Goal: Task Accomplishment & Management: Manage account settings

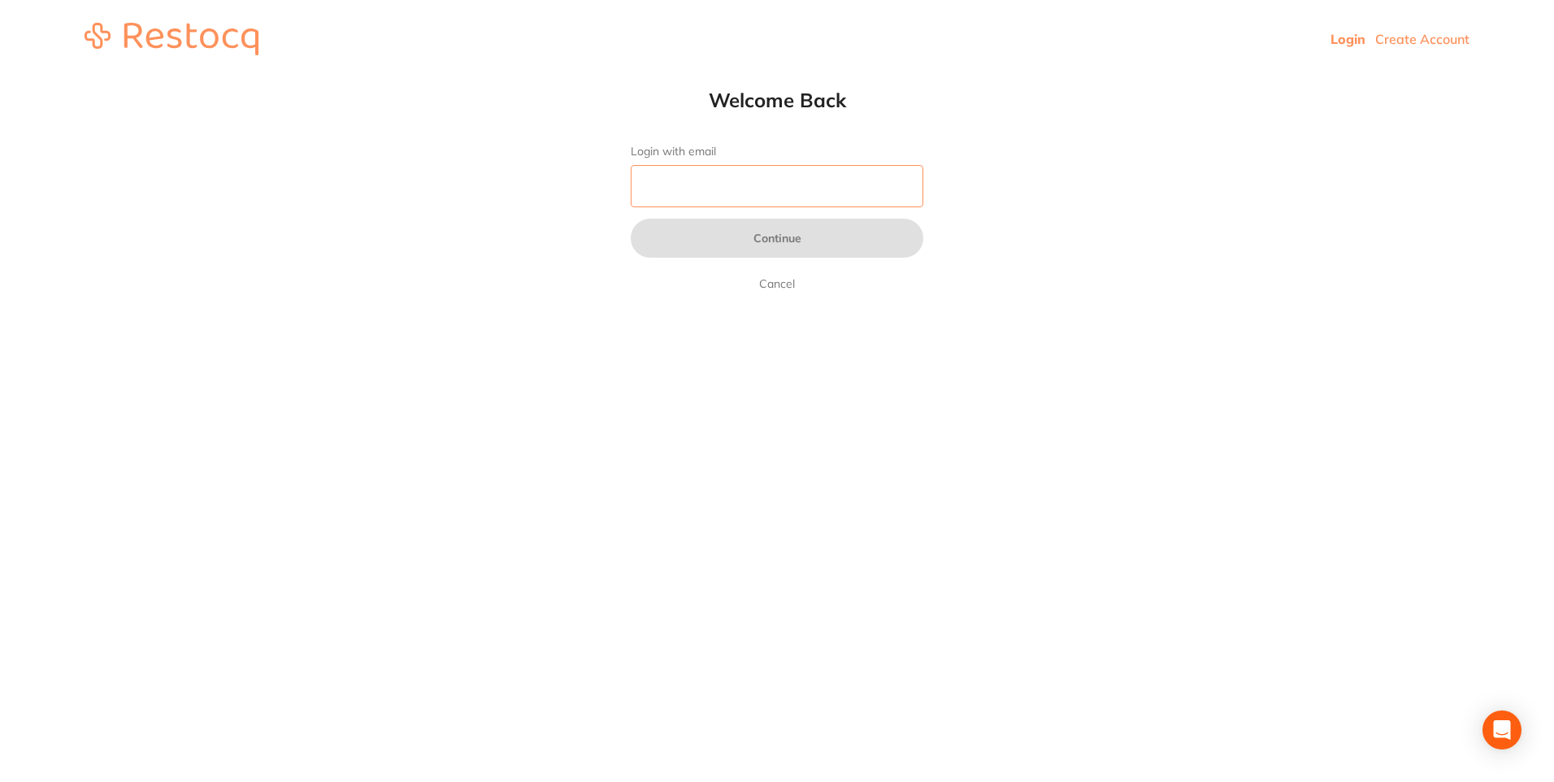
click at [707, 192] on input "Login with email" at bounding box center [777, 186] width 293 height 42
type input "[EMAIL_ADDRESS][DOMAIN_NAME]"
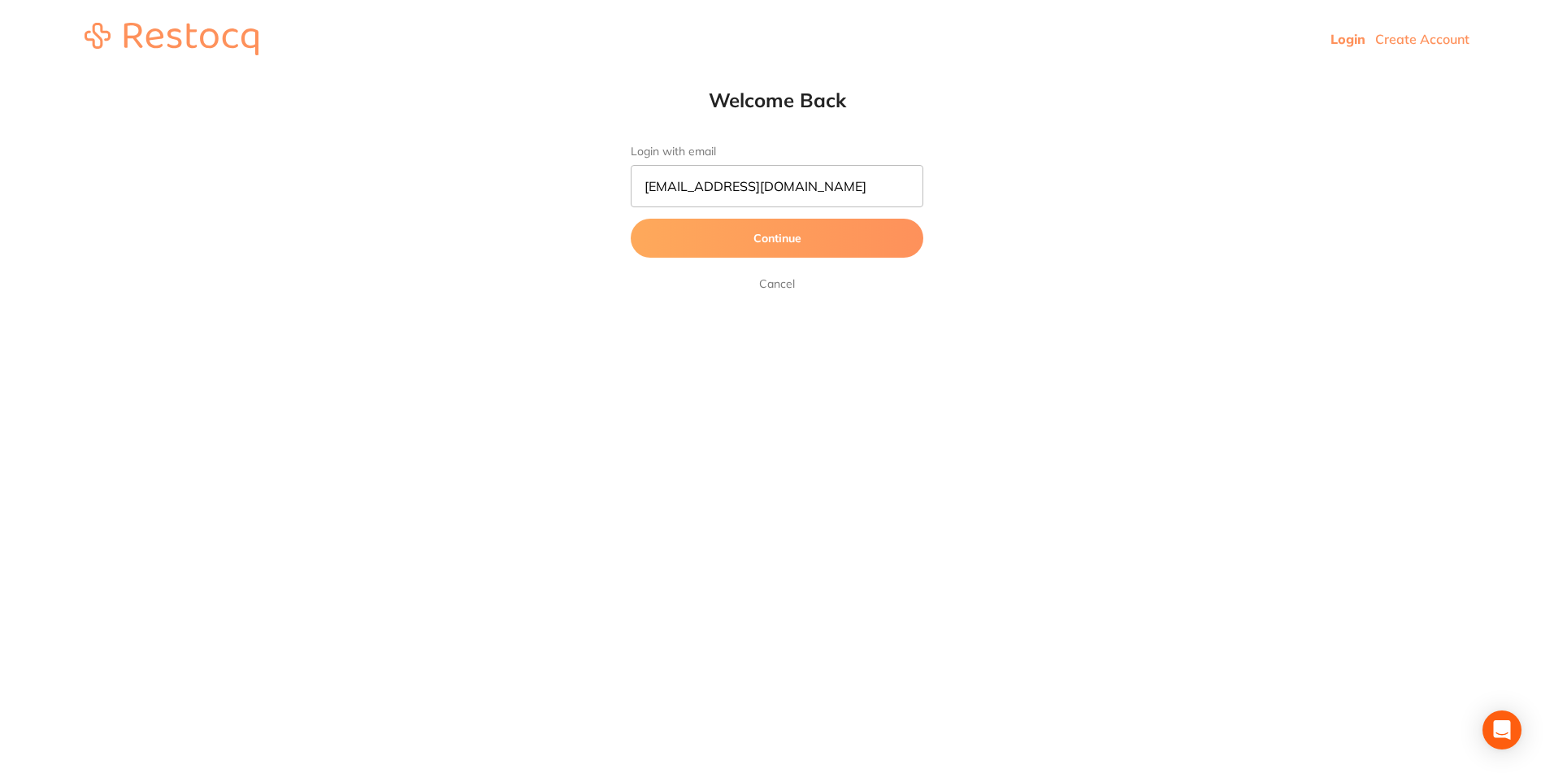
click at [723, 236] on button "Continue" at bounding box center [777, 238] width 293 height 39
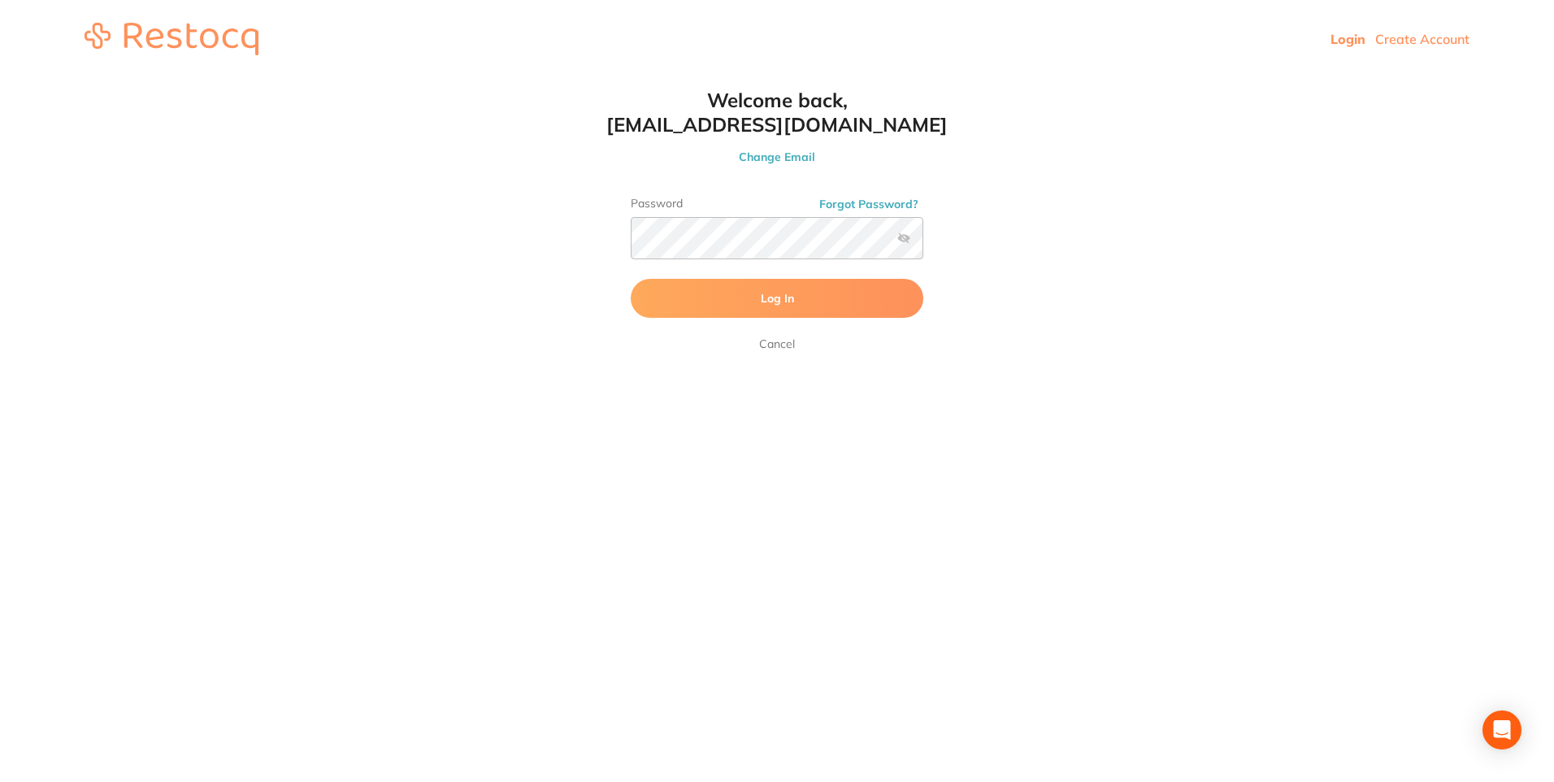
click at [905, 237] on label at bounding box center [903, 238] width 13 height 13
click at [923, 243] on input "checkbox" at bounding box center [923, 243] width 0 height 0
click at [733, 293] on button "Log In" at bounding box center [777, 298] width 293 height 39
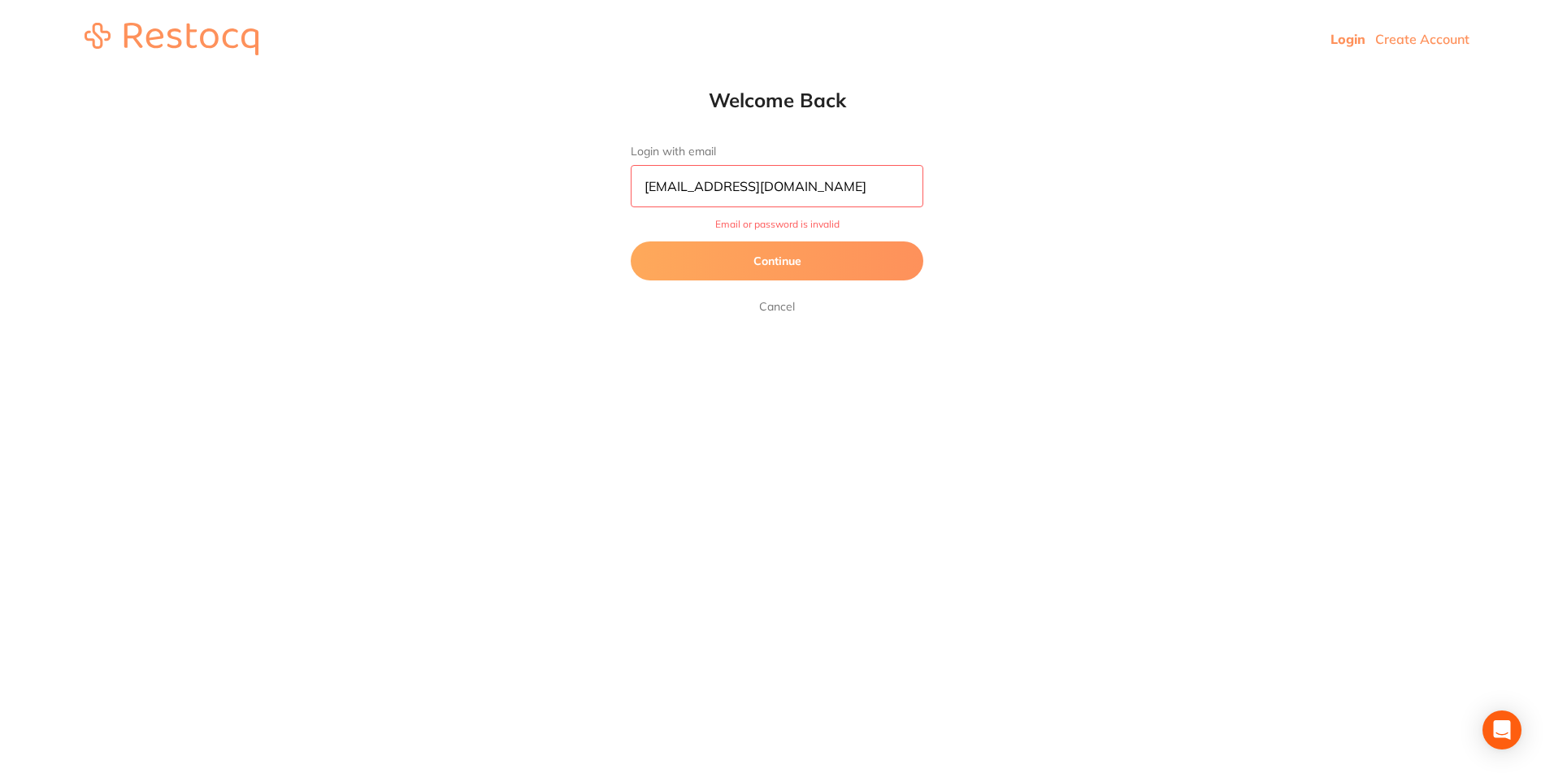
click at [810, 183] on input "[EMAIL_ADDRESS][DOMAIN_NAME]" at bounding box center [777, 186] width 293 height 42
click at [813, 191] on input "[EMAIL_ADDRESS][DOMAIN_NAME]" at bounding box center [777, 186] width 293 height 42
drag, startPoint x: 806, startPoint y: 185, endPoint x: 638, endPoint y: 192, distance: 168.4
click at [638, 192] on input "[EMAIL_ADDRESS][DOMAIN_NAME]" at bounding box center [777, 186] width 293 height 42
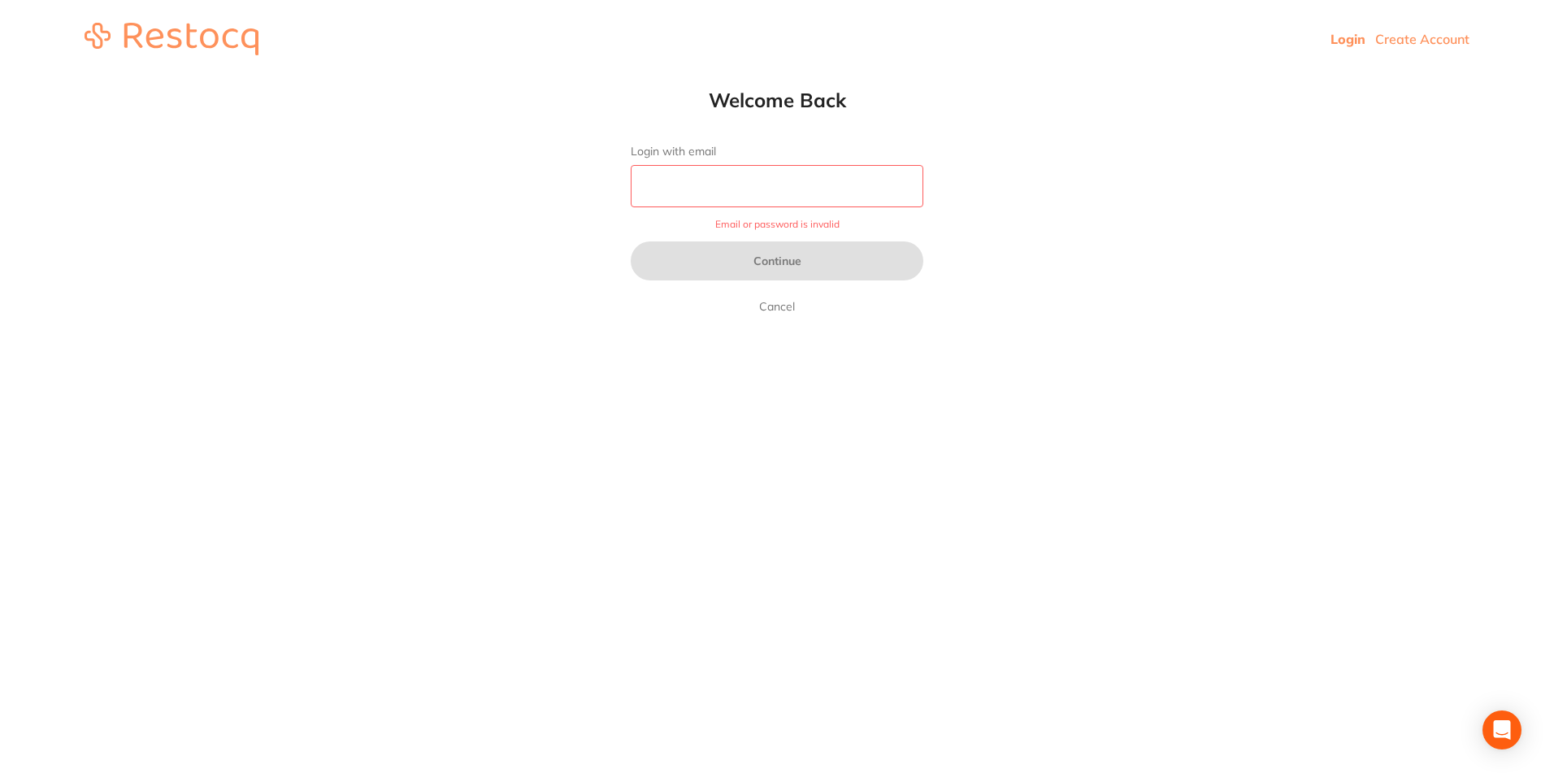
click at [640, 192] on input "Login with email" at bounding box center [777, 186] width 293 height 42
click at [656, 188] on input "Login with email" at bounding box center [777, 186] width 293 height 42
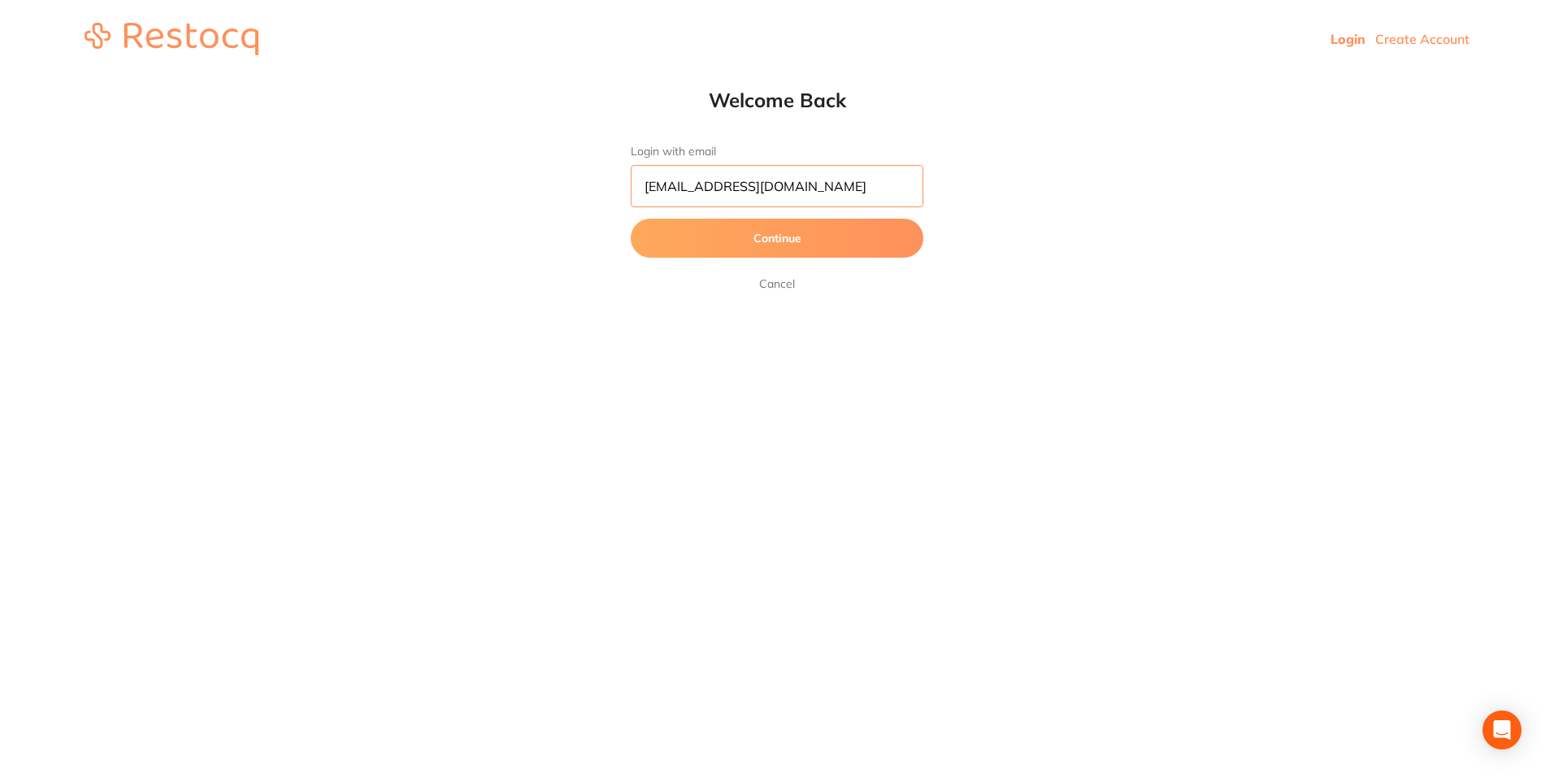
click at [631, 219] on button "Continue" at bounding box center [777, 238] width 293 height 39
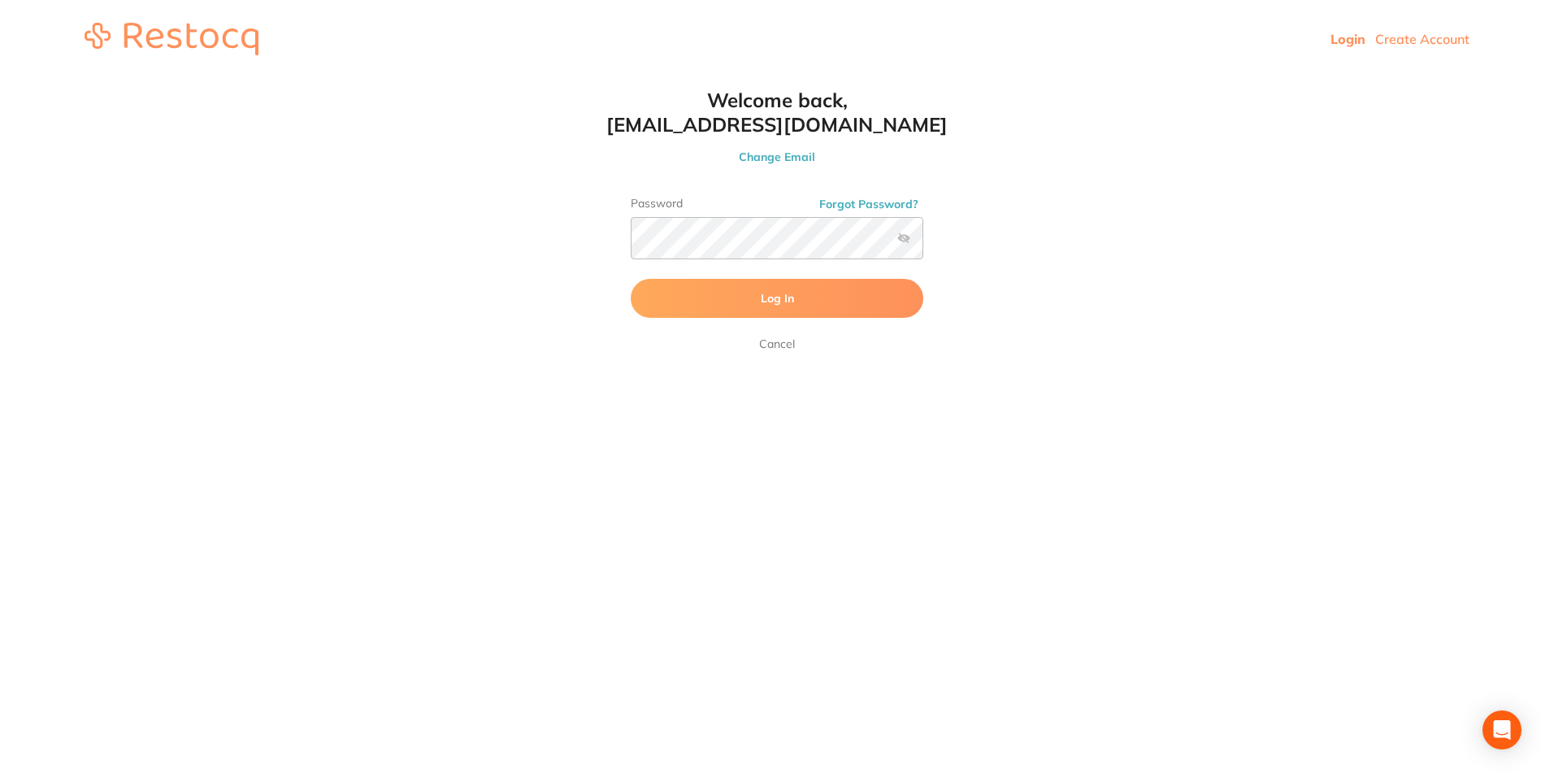
click at [908, 237] on label at bounding box center [903, 238] width 13 height 13
click at [923, 243] on input "checkbox" at bounding box center [923, 243] width 0 height 0
click at [723, 297] on button "Log In" at bounding box center [777, 298] width 293 height 39
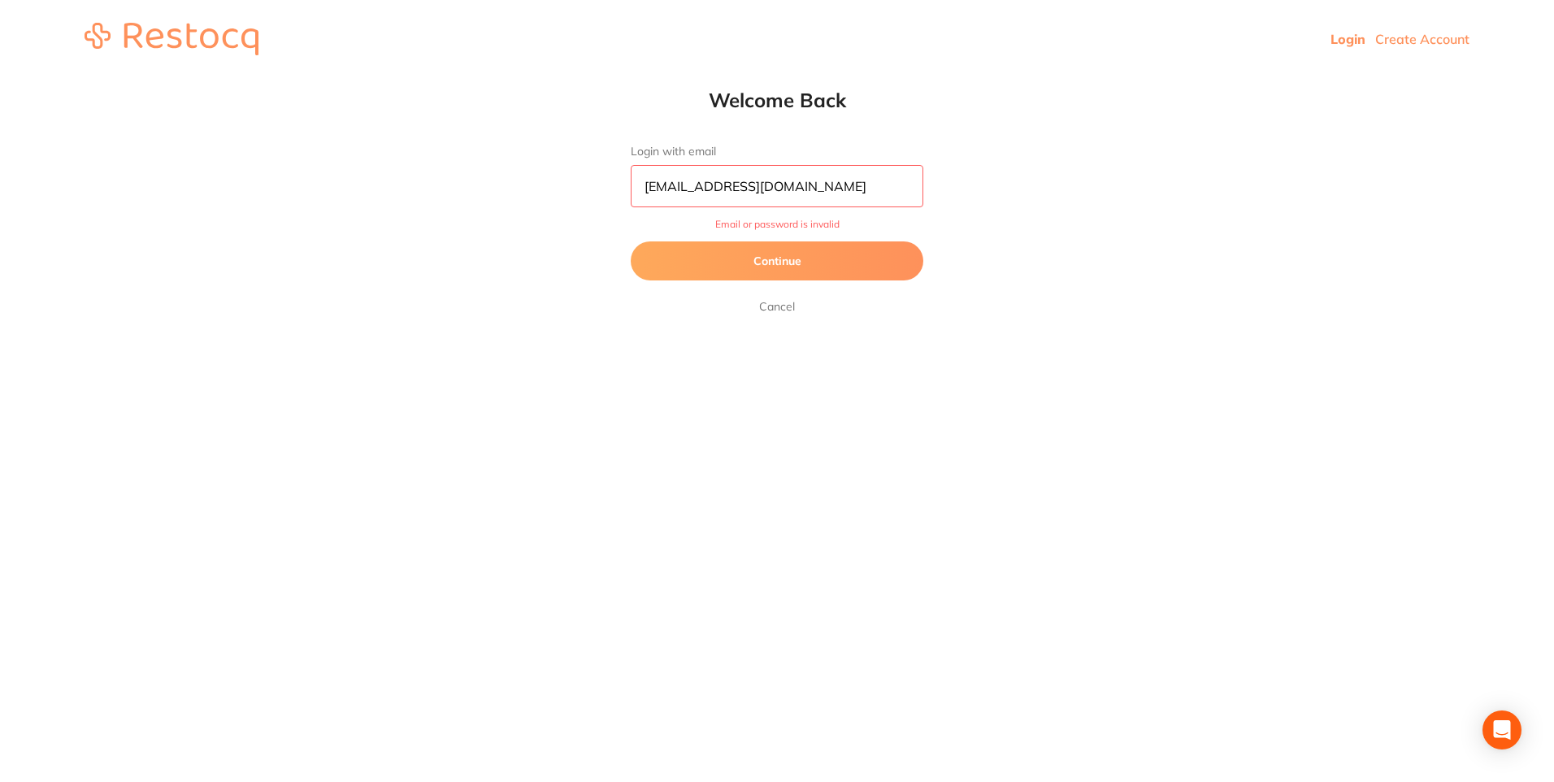
click at [652, 186] on input "[EMAIL_ADDRESS][DOMAIN_NAME]" at bounding box center [777, 186] width 293 height 42
click at [797, 258] on button "Continue" at bounding box center [777, 260] width 293 height 39
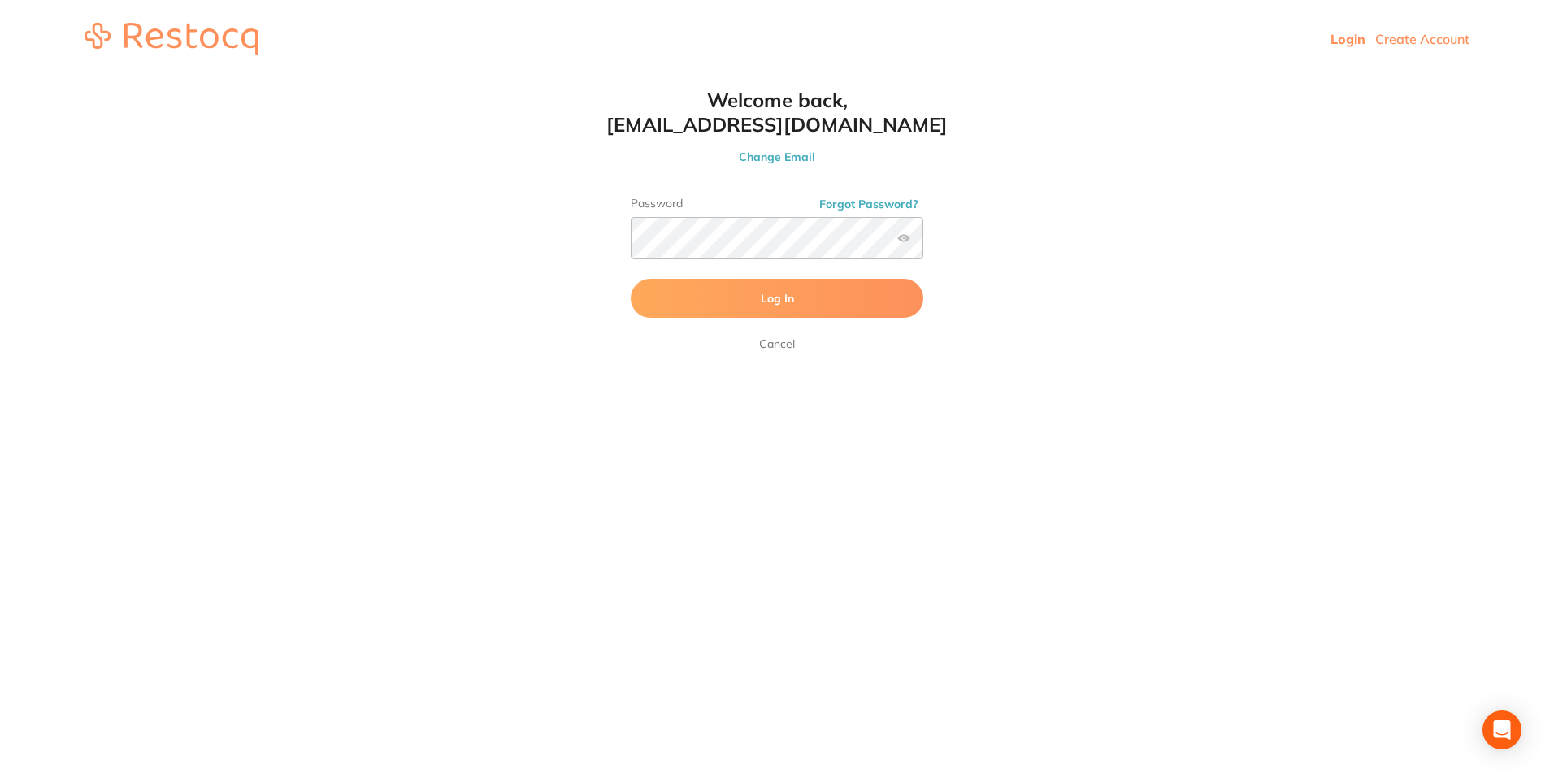
click at [794, 294] on button "Log In" at bounding box center [777, 298] width 293 height 39
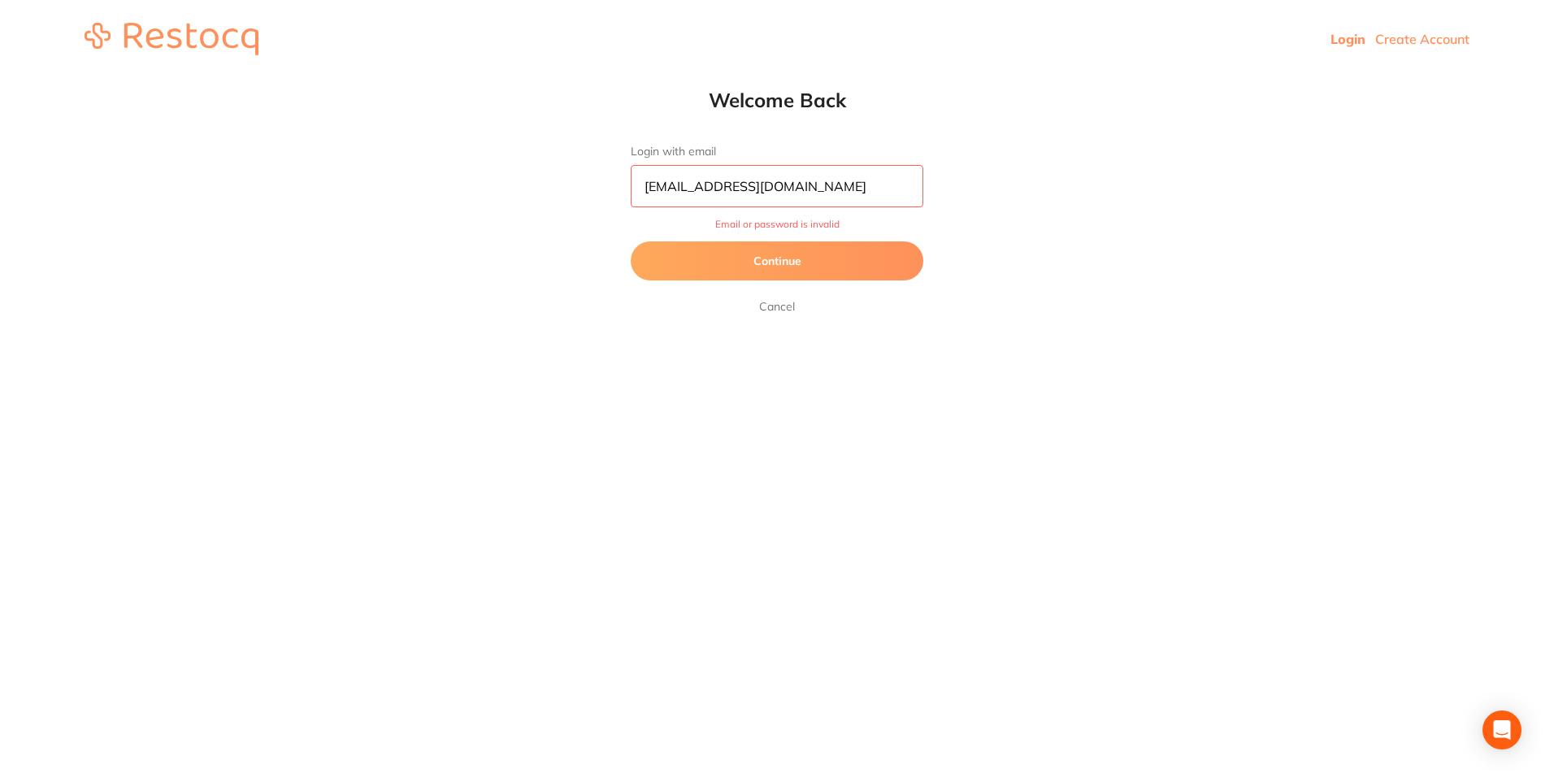
scroll to position [1, 0]
drag, startPoint x: 818, startPoint y: 190, endPoint x: 610, endPoint y: 196, distance: 208.1
click at [610, 196] on div "Welcome Back Login with email [EMAIL_ADDRESS][DOMAIN_NAME] Email or password is…" at bounding box center [777, 202] width 358 height 228
type input "[EMAIL_ADDRESS][DOMAIN_NAME]"
click at [631, 241] on button "Continue" at bounding box center [777, 260] width 293 height 39
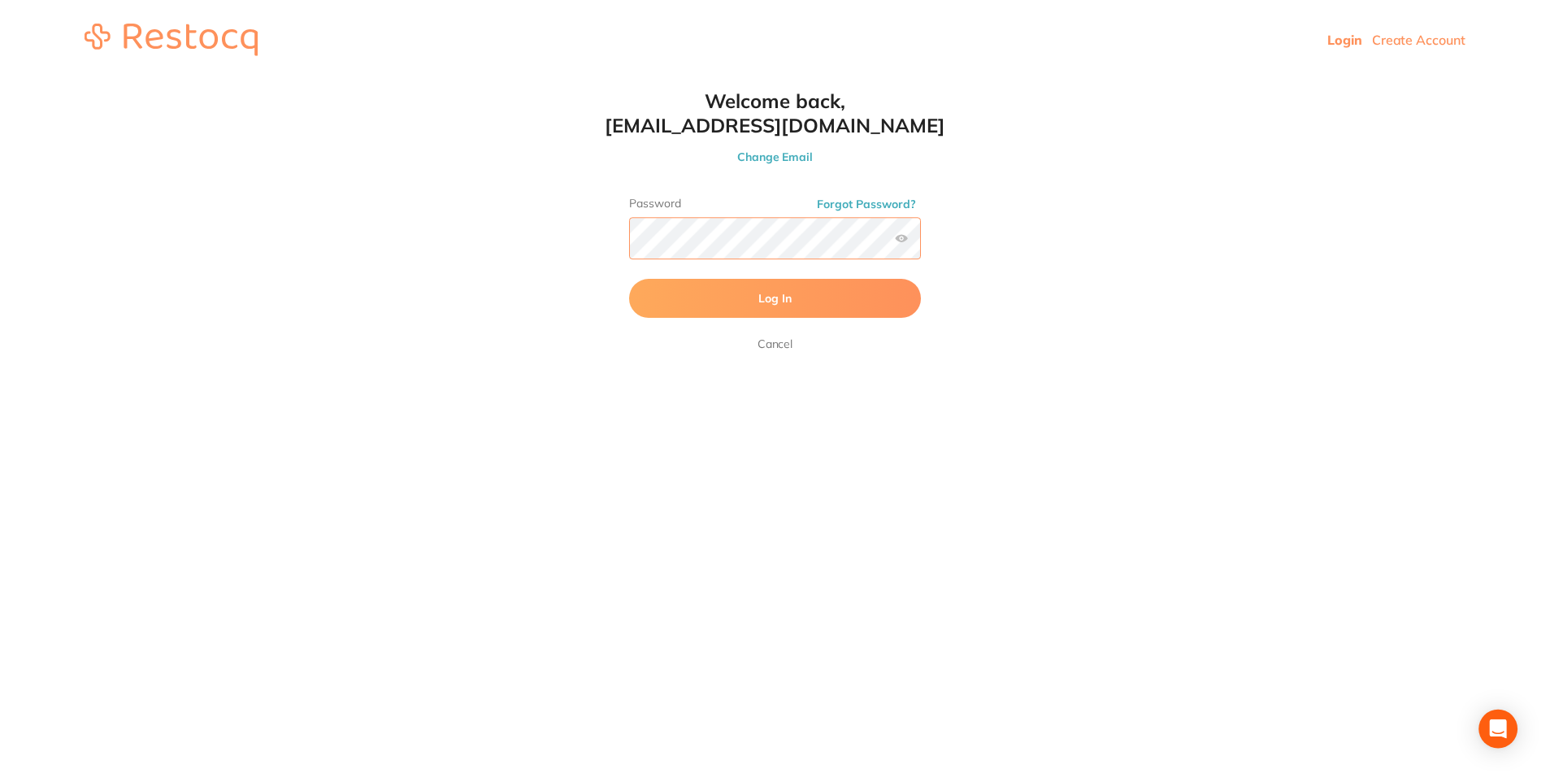
scroll to position [0, 0]
click at [719, 308] on button "Log In" at bounding box center [777, 298] width 293 height 39
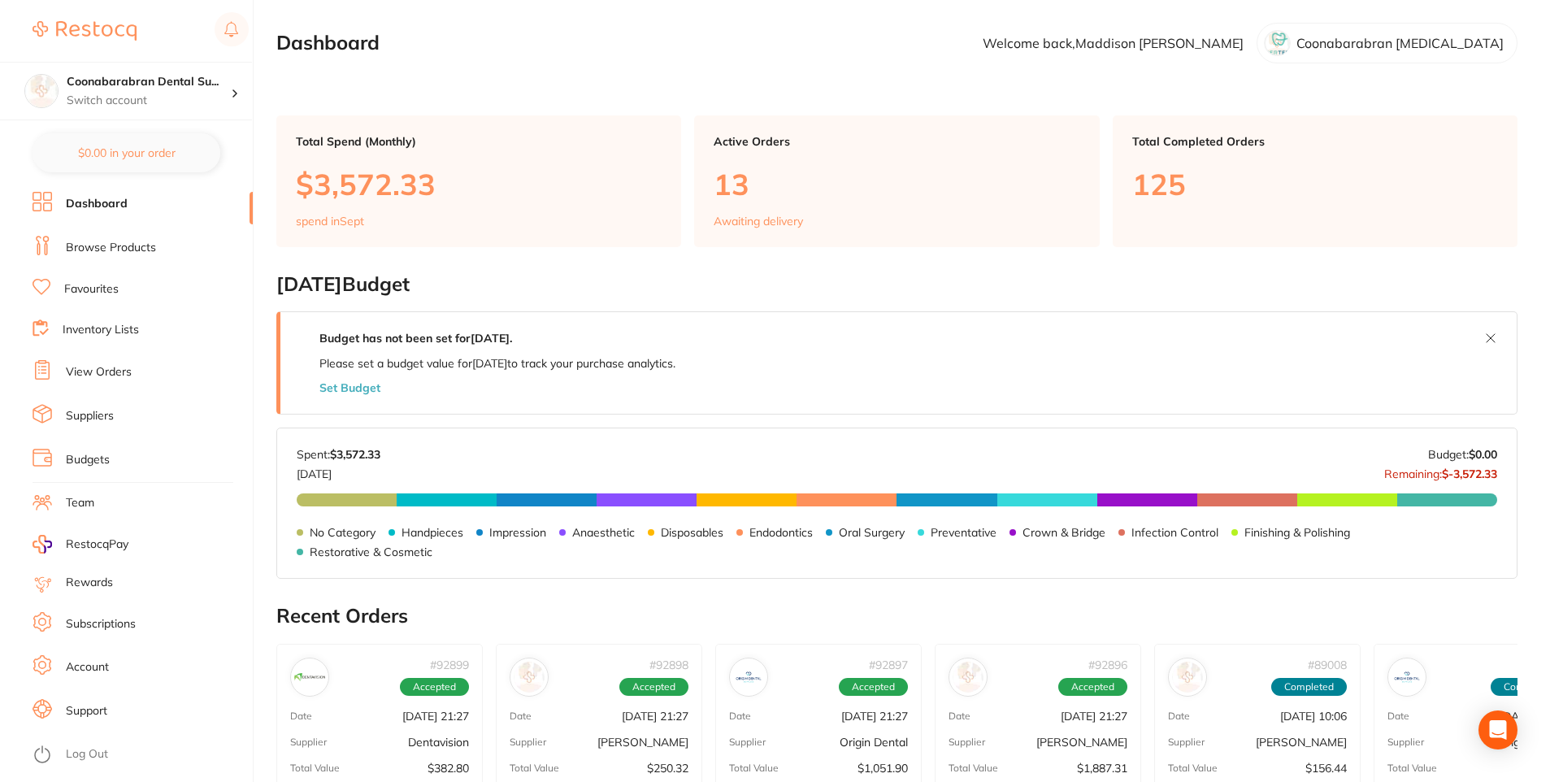
click at [94, 376] on link "View Orders" at bounding box center [99, 372] width 66 height 16
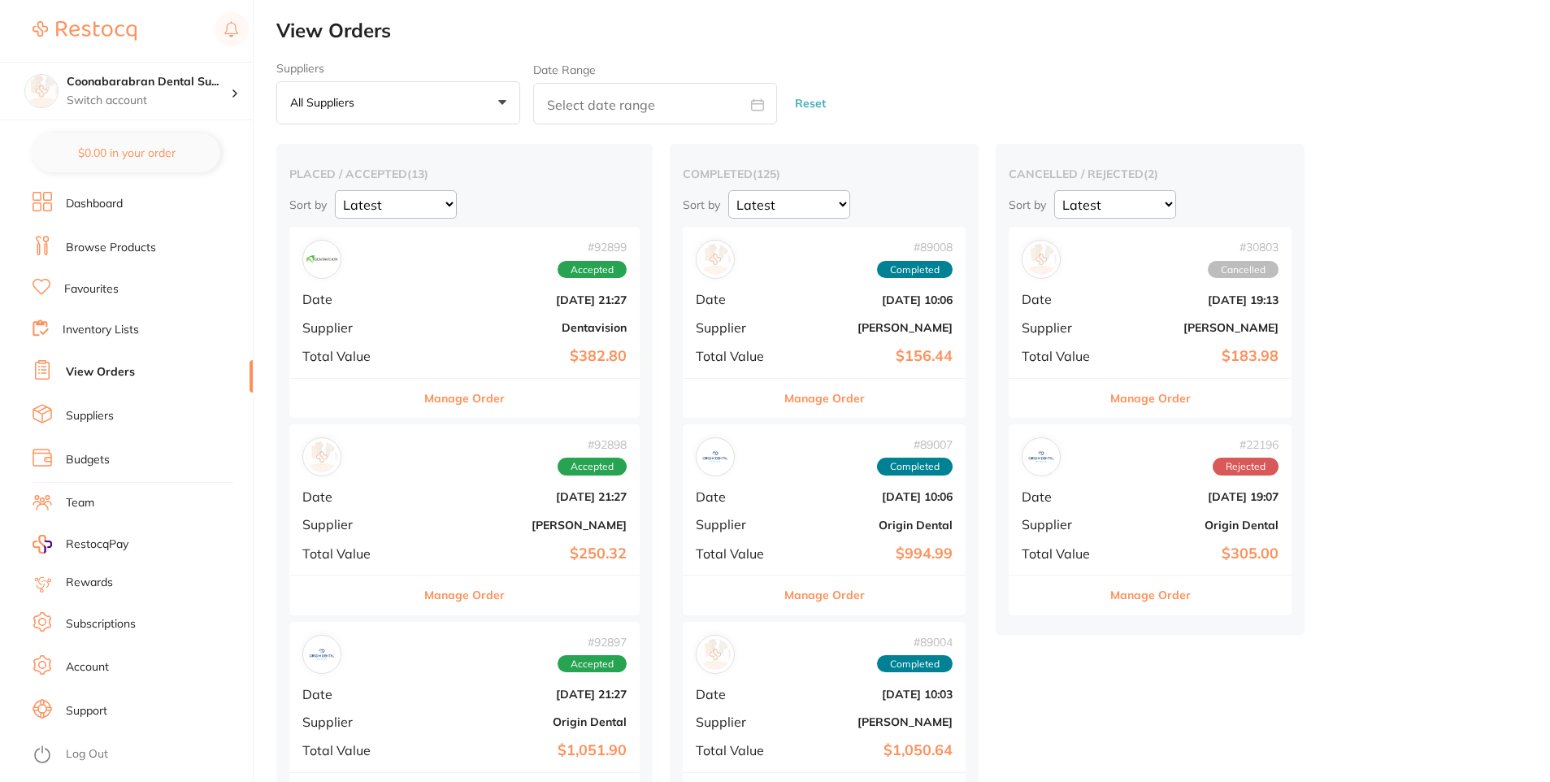
click at [453, 398] on button "Manage Order" at bounding box center [464, 398] width 80 height 39
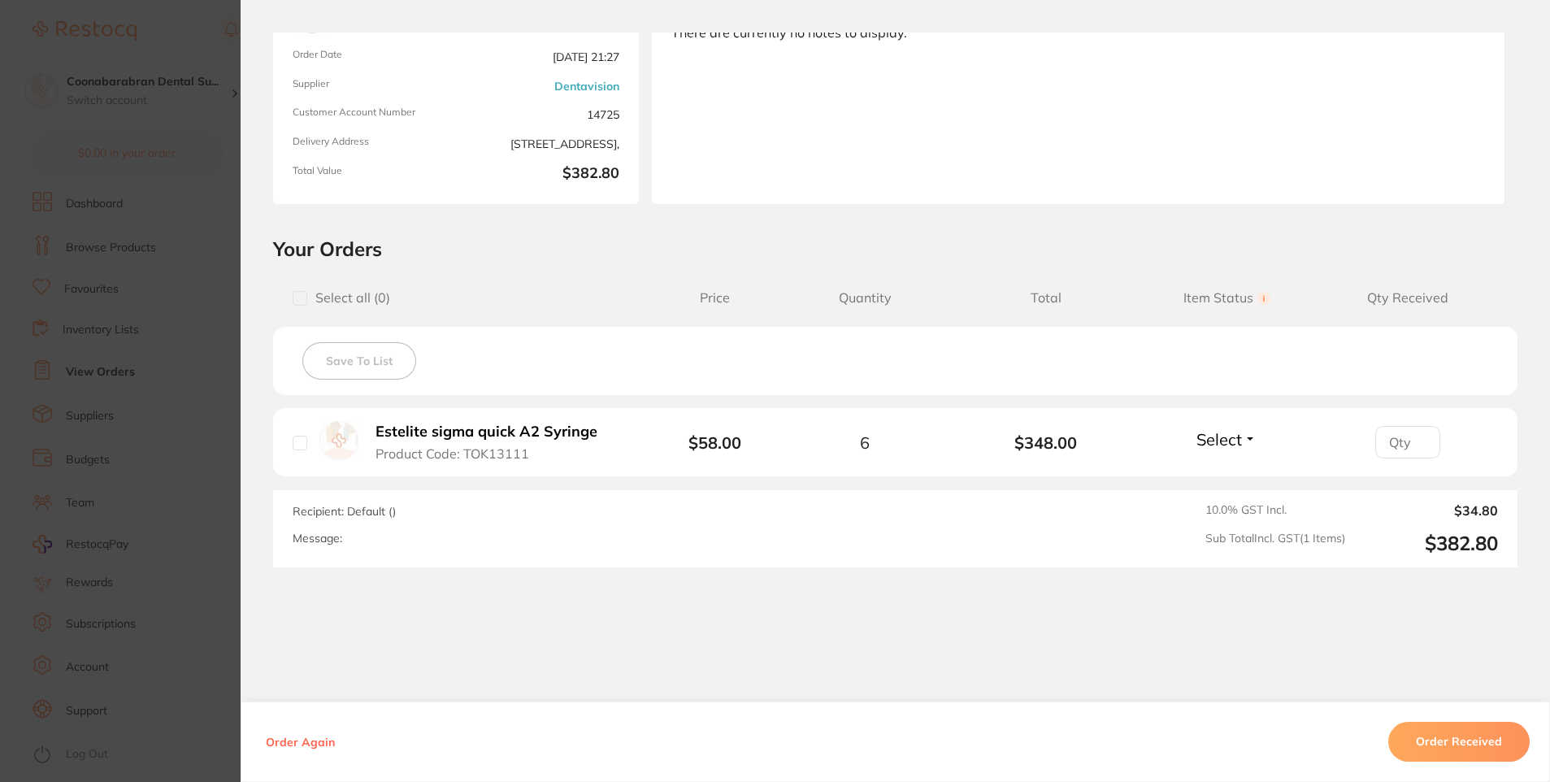
scroll to position [190, 0]
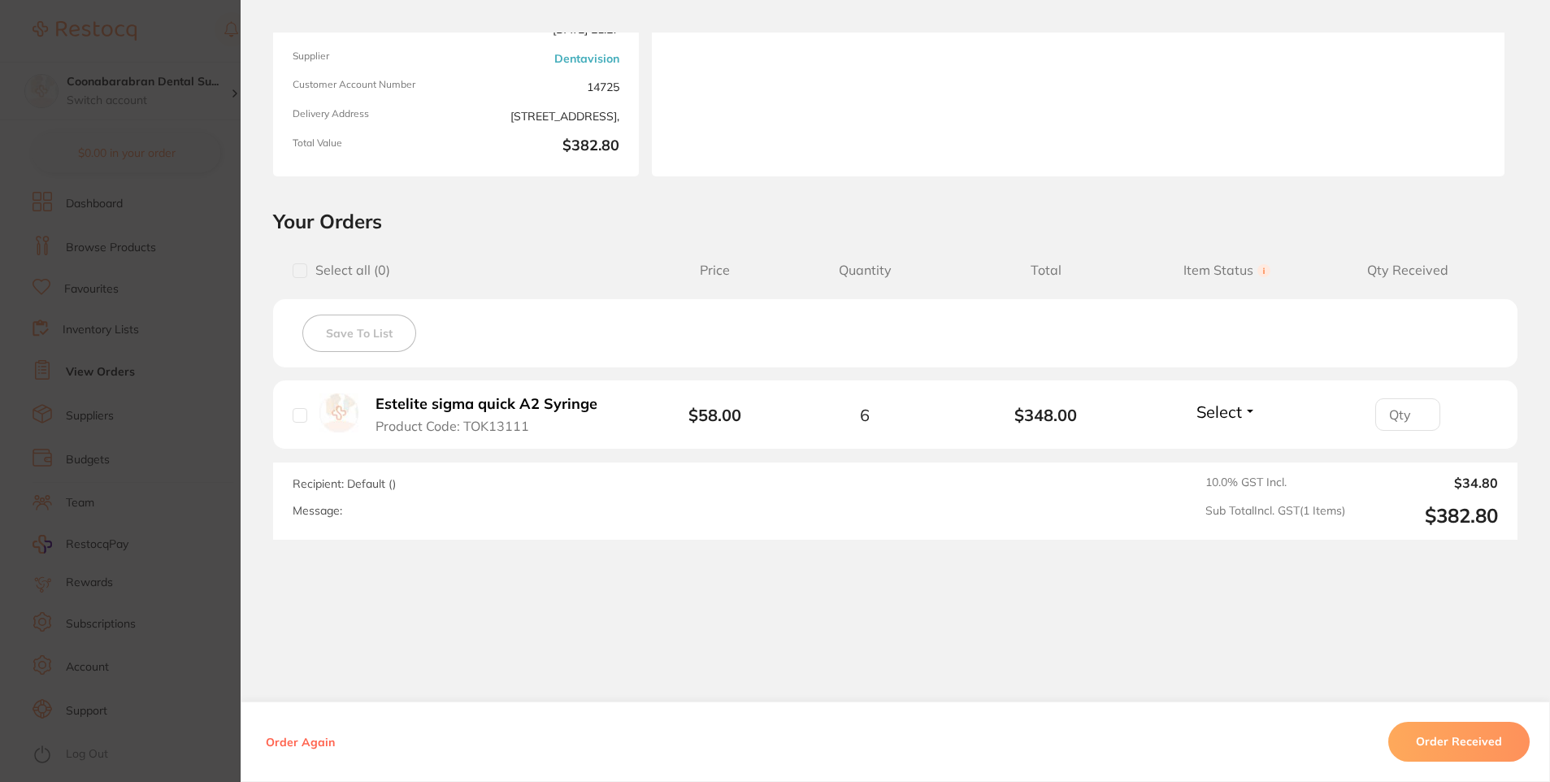
click at [1448, 744] on button "Order Received" at bounding box center [1458, 742] width 141 height 39
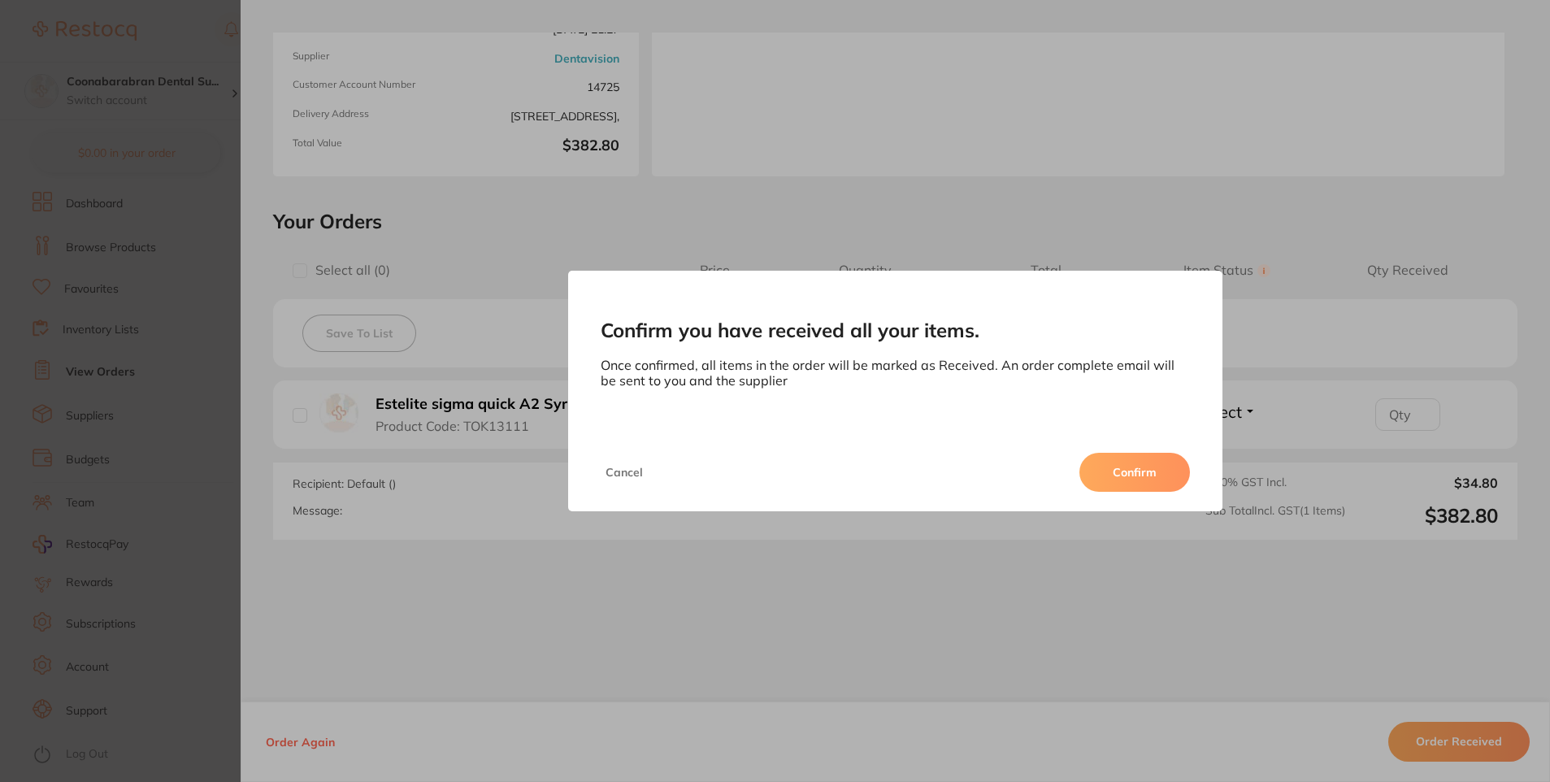
click at [1130, 480] on button "Confirm" at bounding box center [1134, 472] width 111 height 39
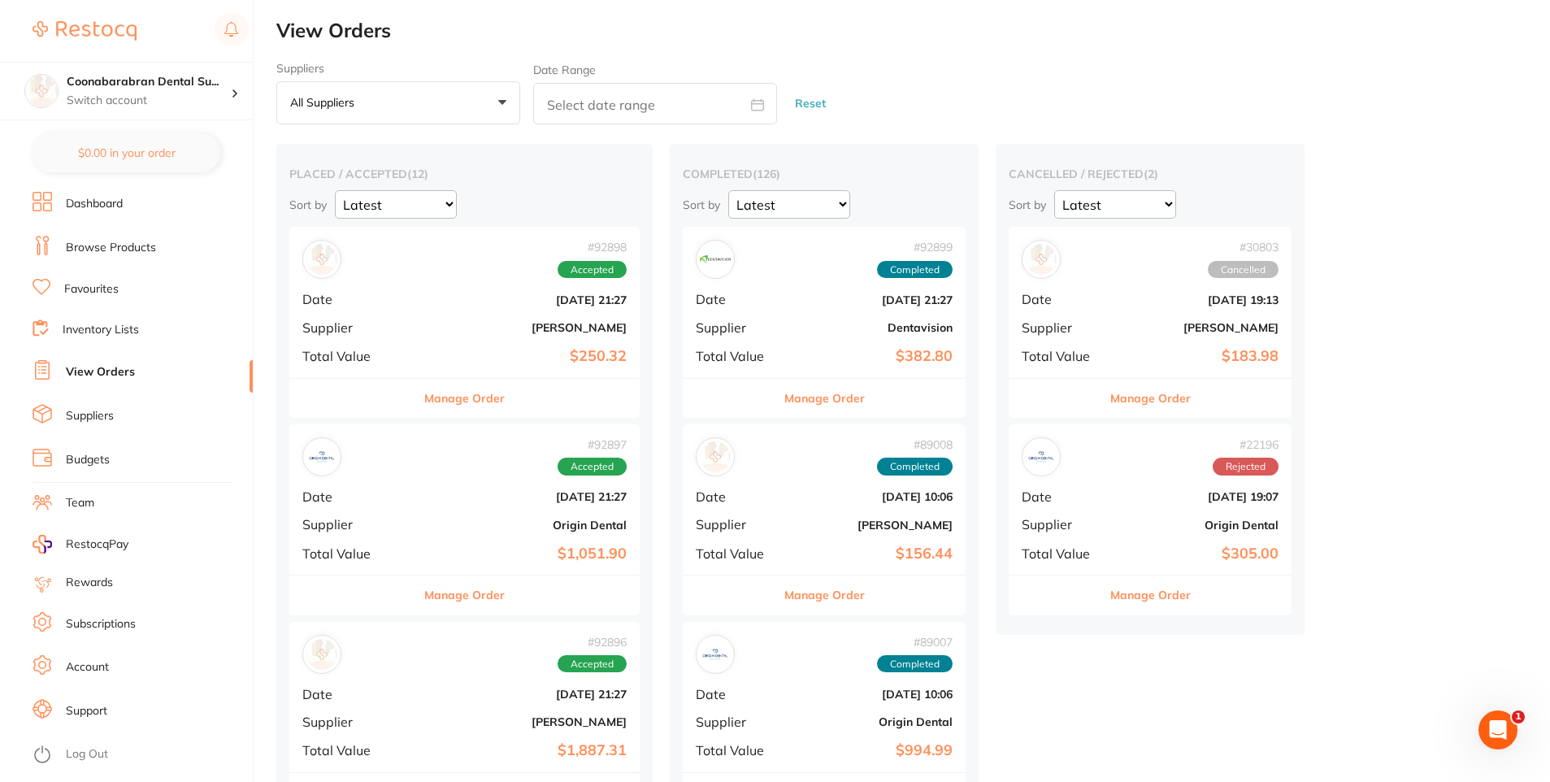
click at [462, 397] on button "Manage Order" at bounding box center [464, 398] width 80 height 39
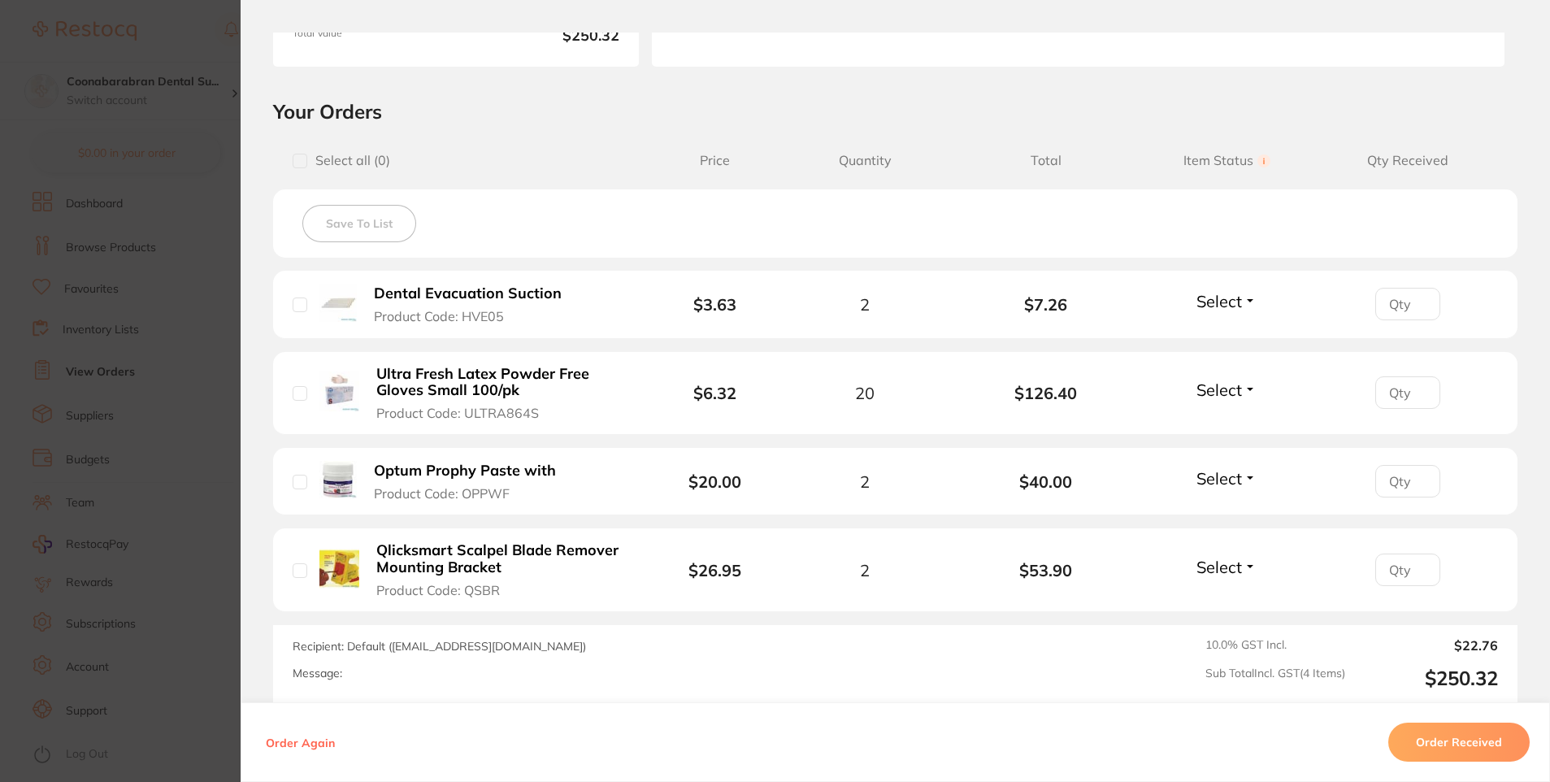
scroll to position [325, 0]
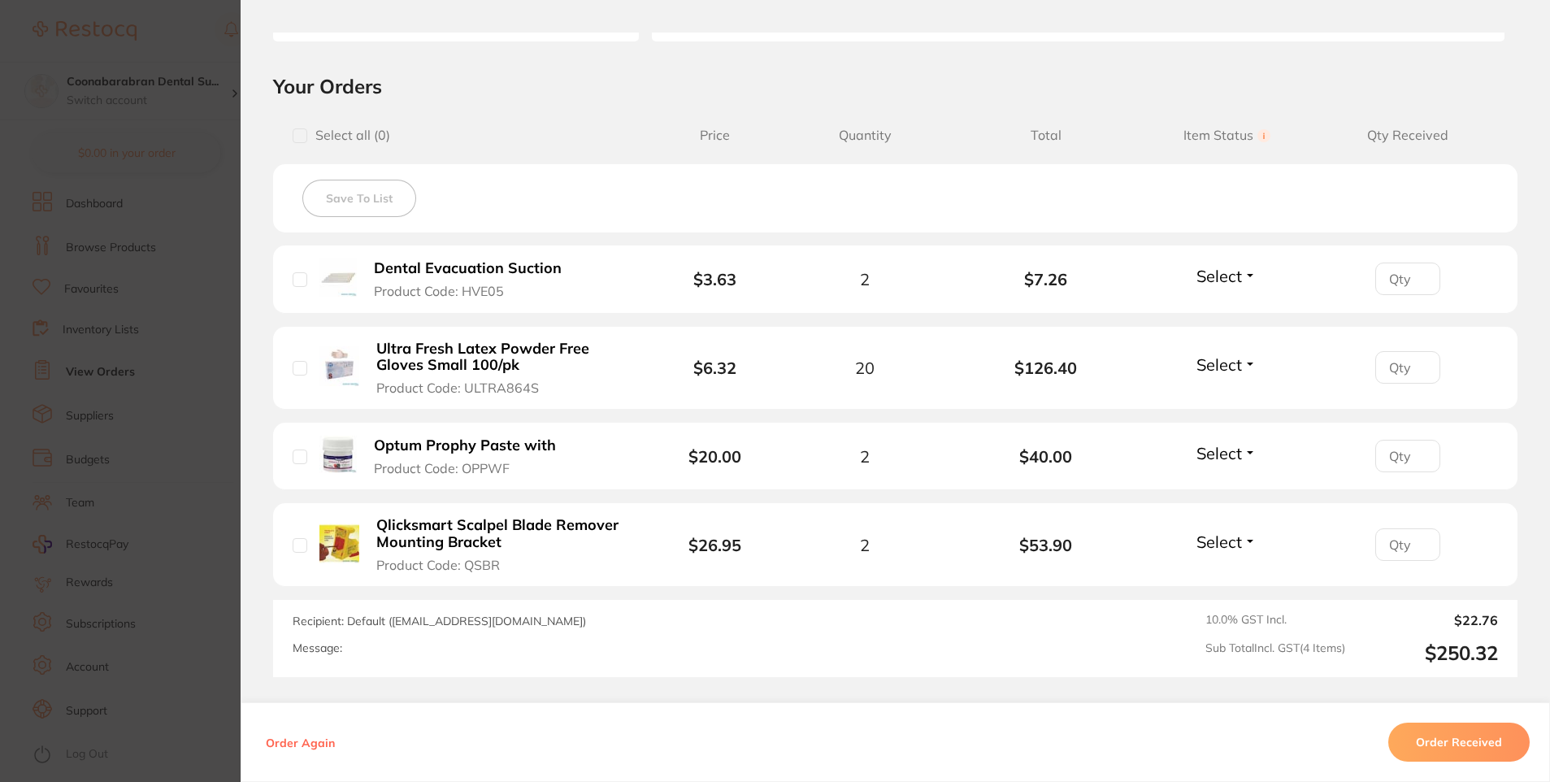
click at [1462, 746] on button "Order Received" at bounding box center [1458, 742] width 141 height 39
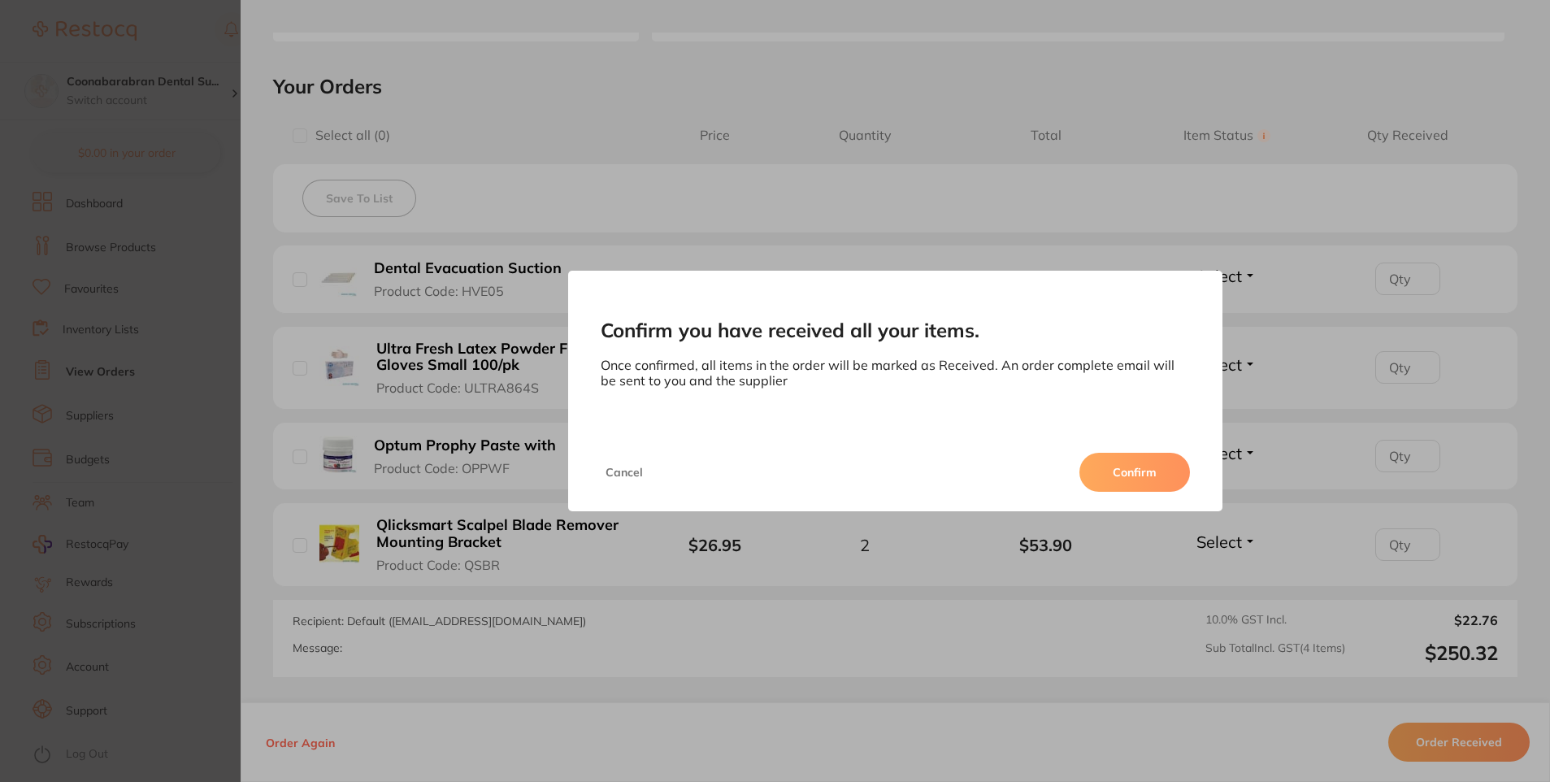
click at [1138, 471] on button "Confirm" at bounding box center [1134, 472] width 111 height 39
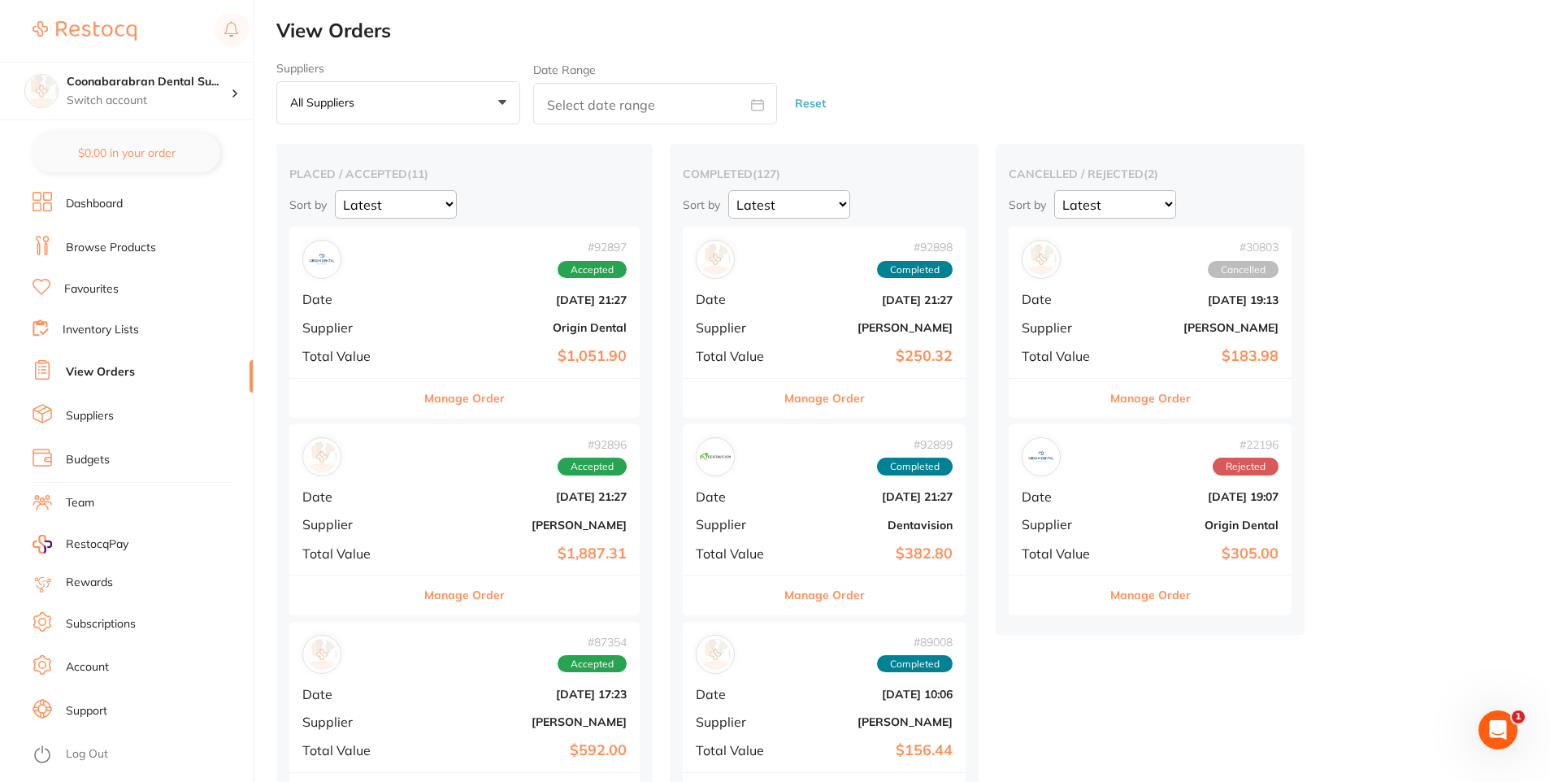
click at [464, 400] on button "Manage Order" at bounding box center [464, 398] width 80 height 39
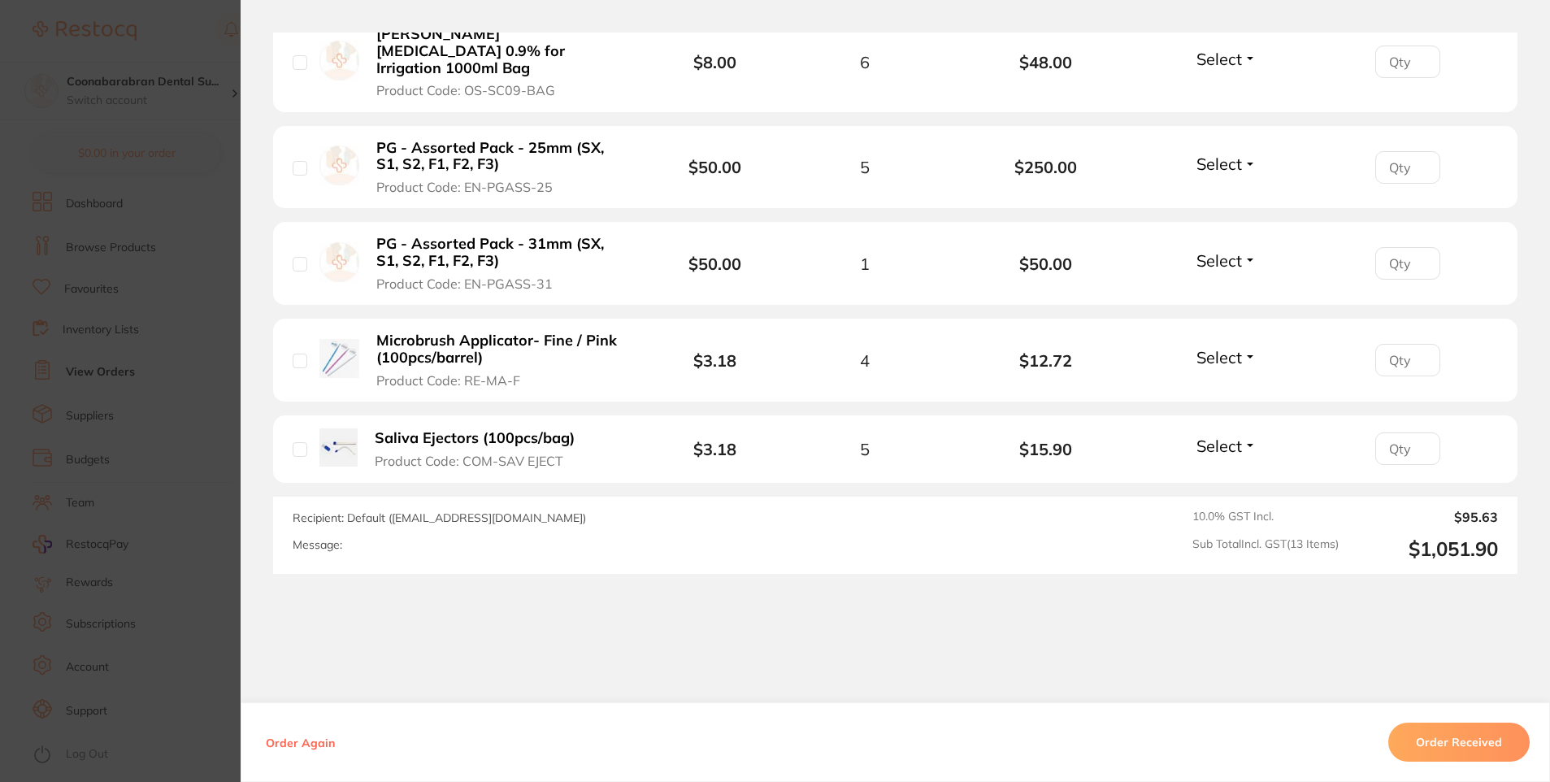
scroll to position [1449, 0]
click at [1425, 734] on button "Order Received" at bounding box center [1458, 742] width 141 height 39
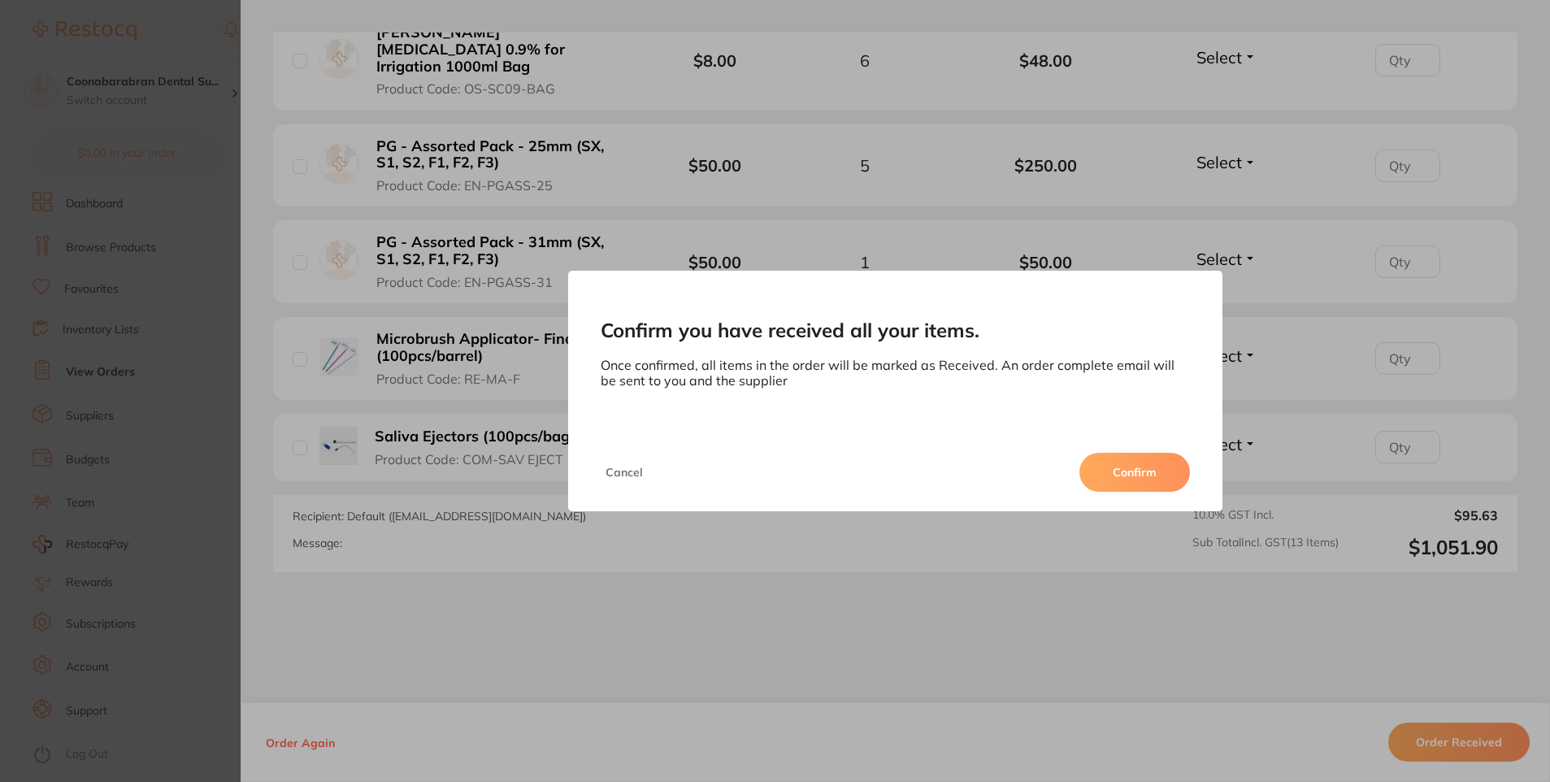
click at [1109, 471] on button "Confirm" at bounding box center [1134, 472] width 111 height 39
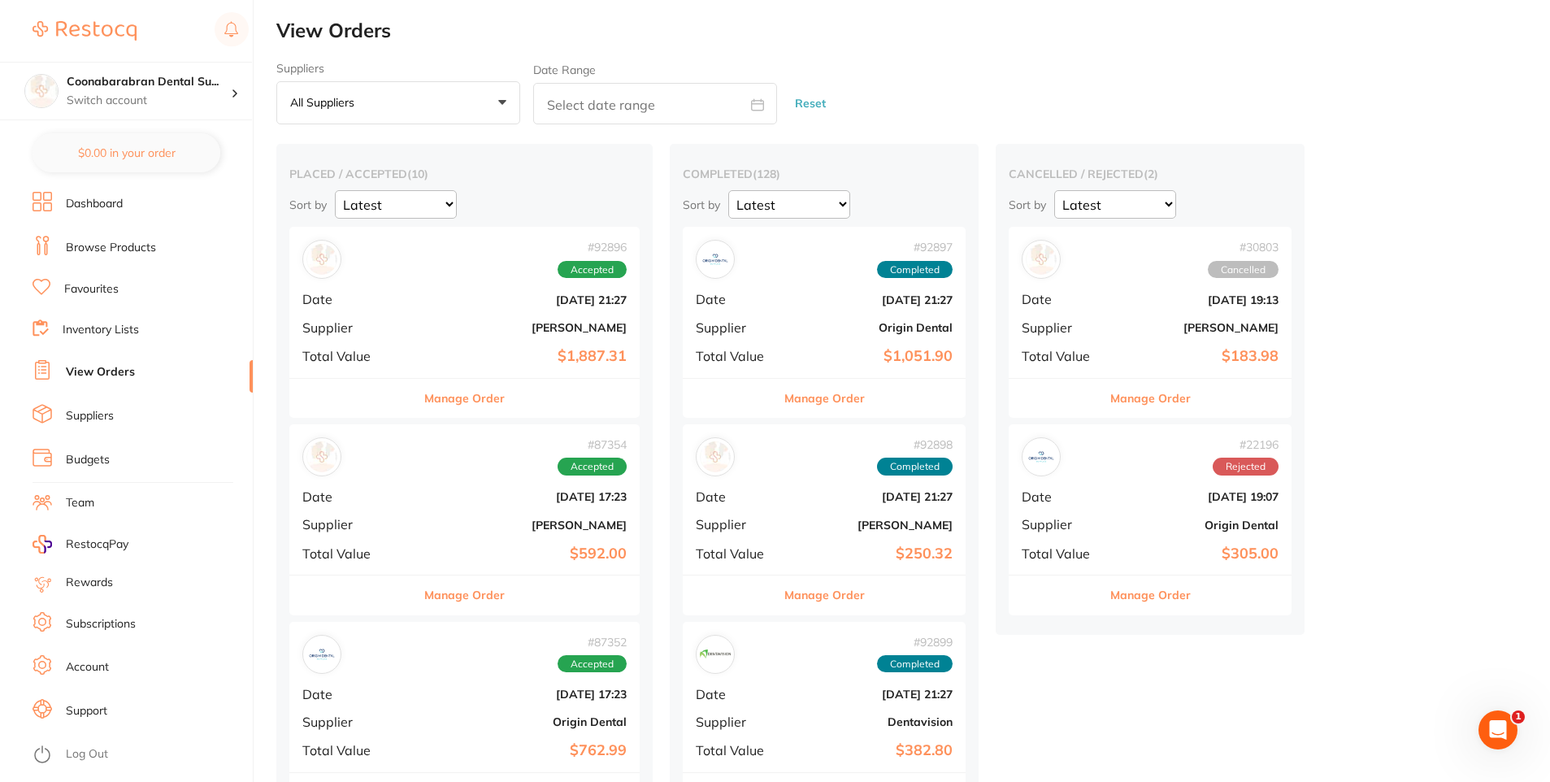
click at [483, 406] on button "Manage Order" at bounding box center [464, 398] width 80 height 39
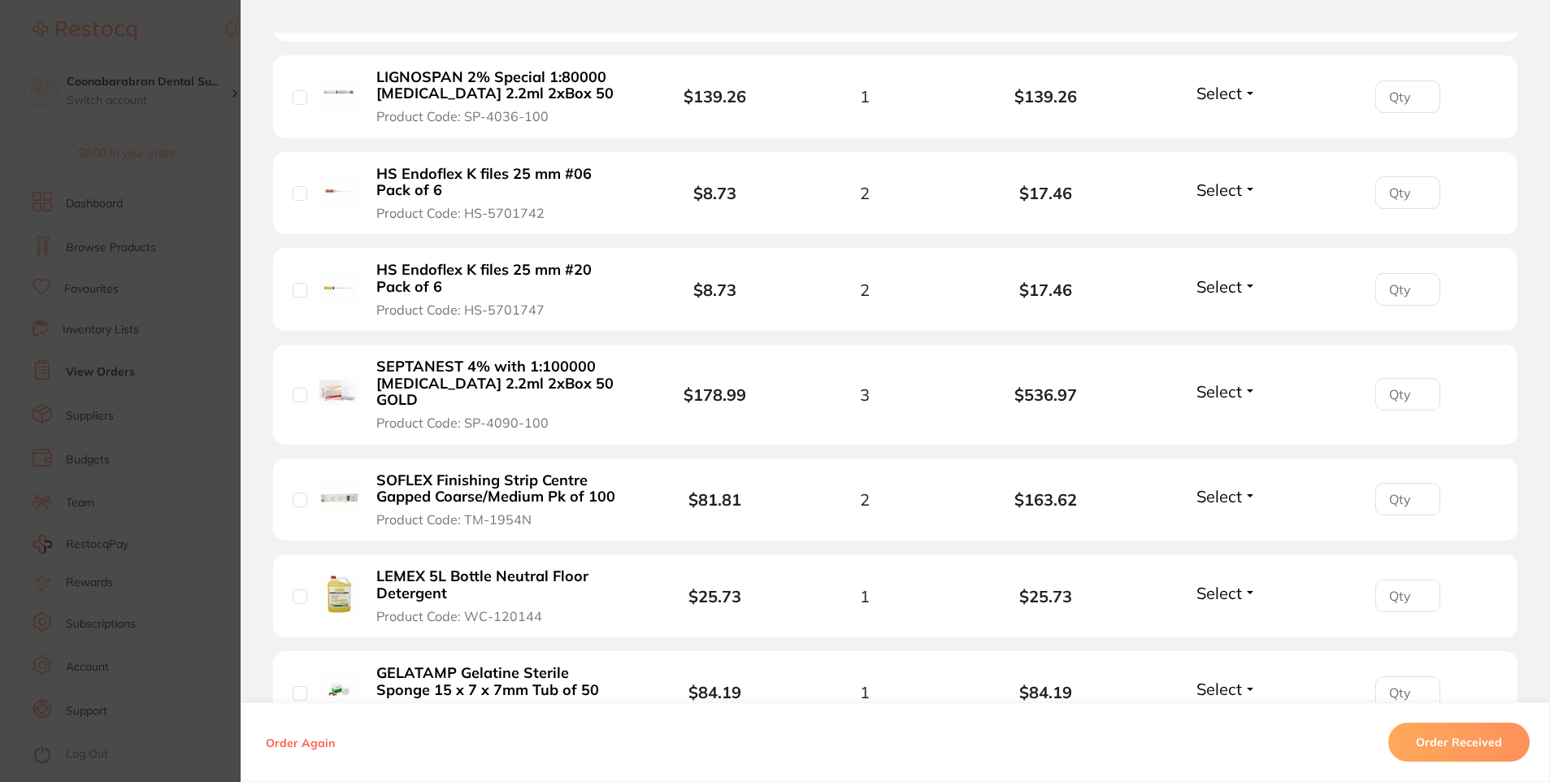
scroll to position [975, 0]
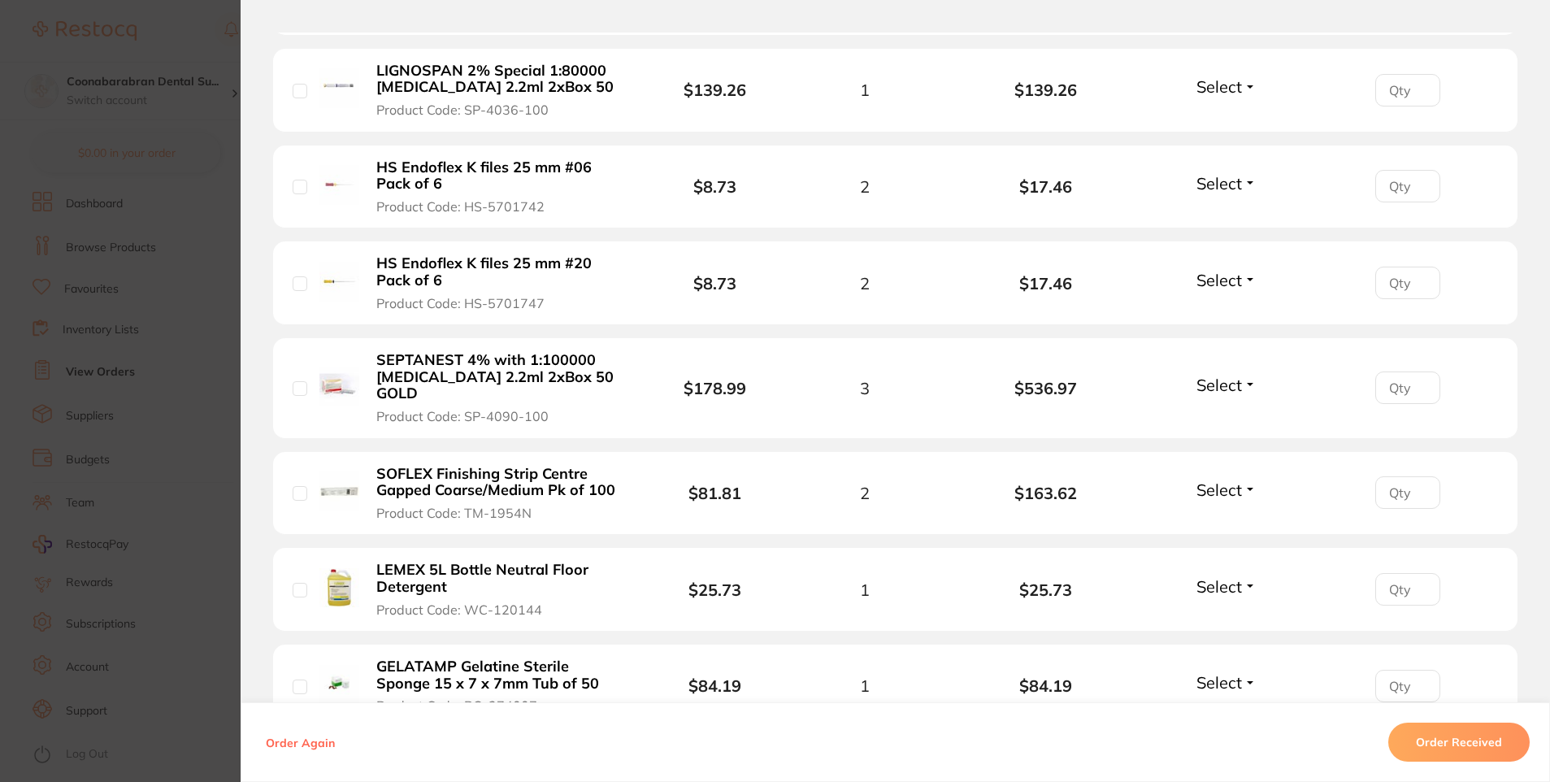
click at [1219, 576] on span "Select" at bounding box center [1219, 586] width 46 height 20
click at [1226, 640] on span "Back Order" at bounding box center [1227, 646] width 50 height 12
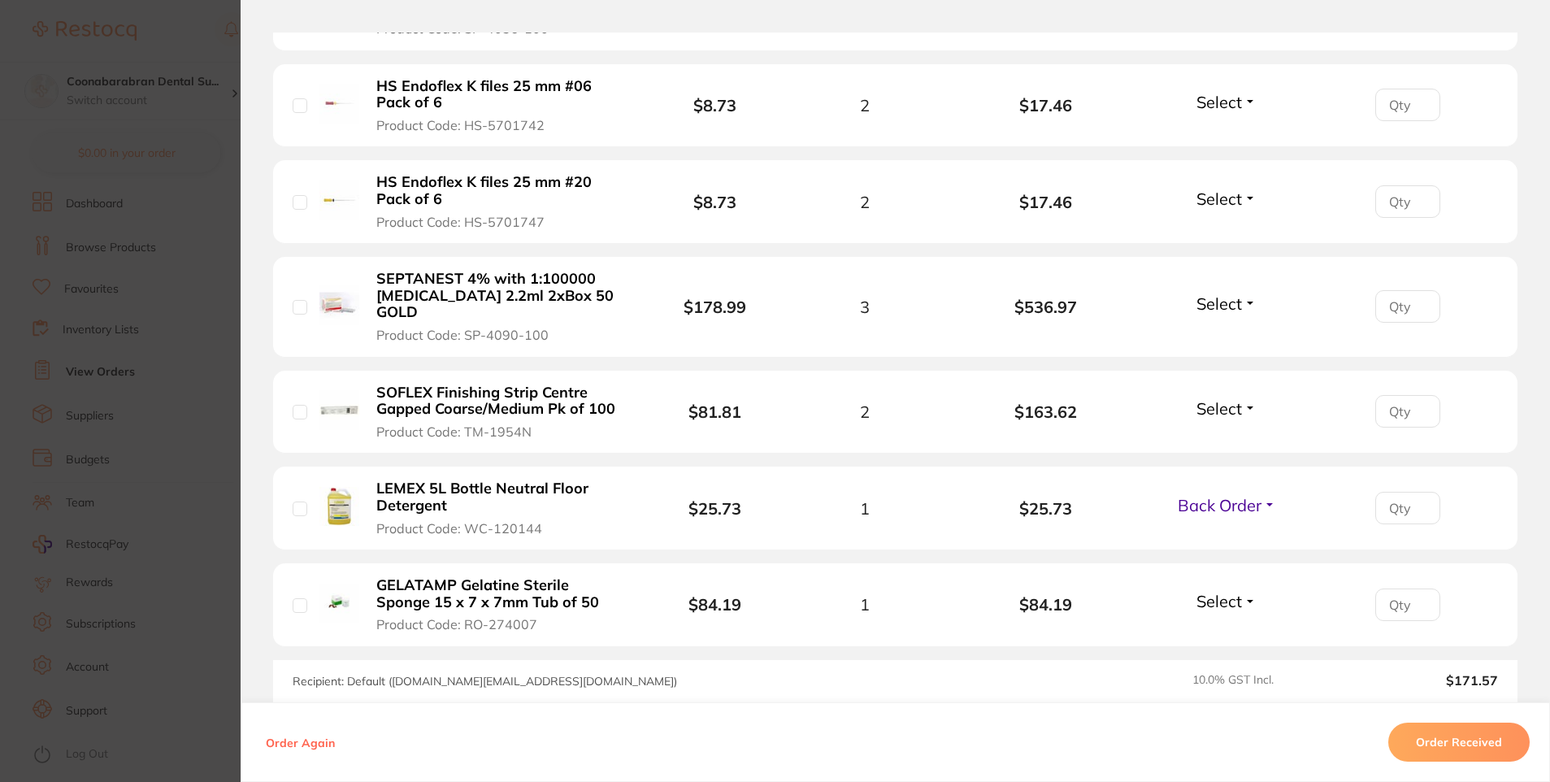
scroll to position [1138, 0]
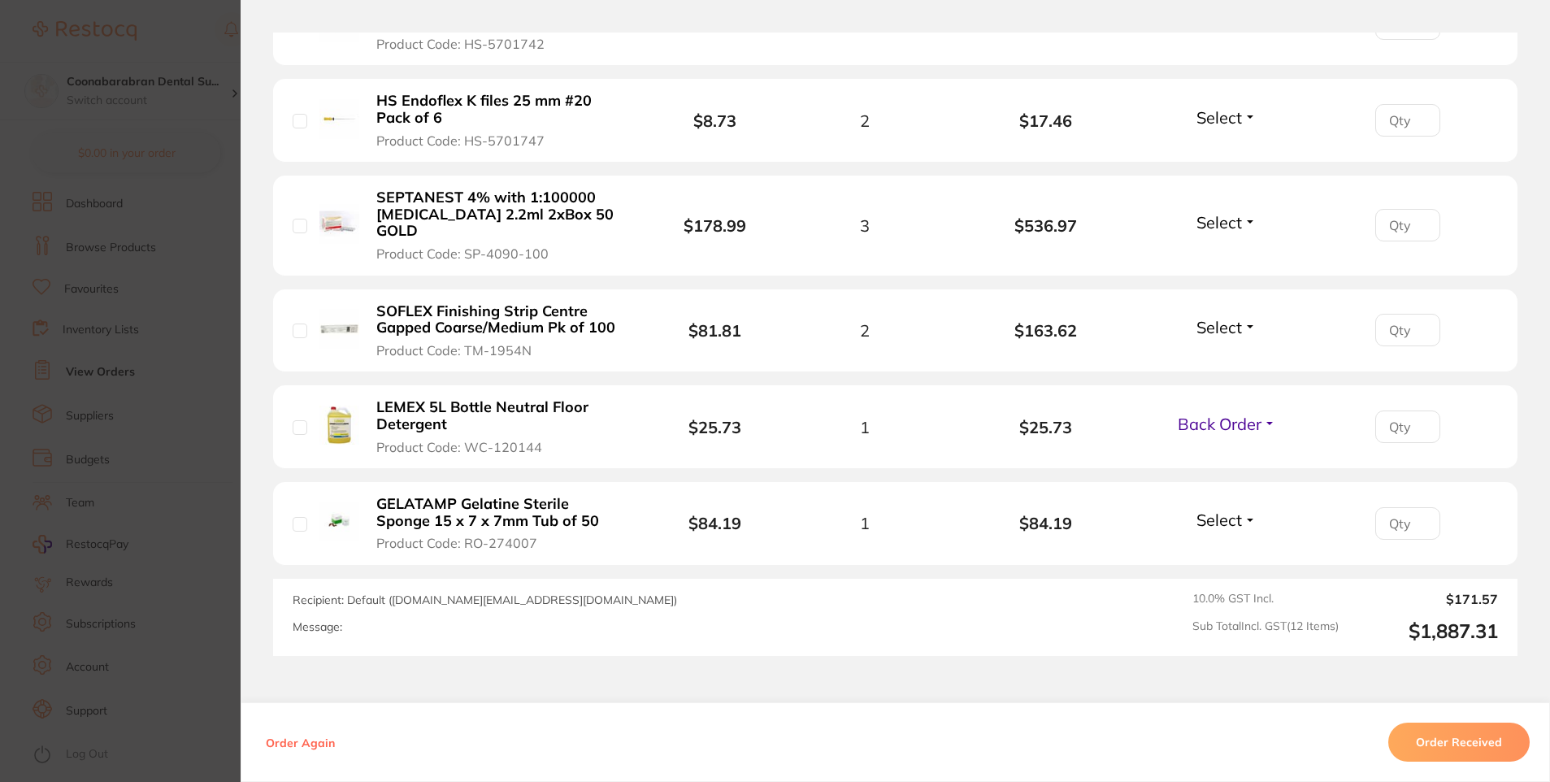
click at [1223, 510] on span "Select" at bounding box center [1219, 520] width 46 height 20
click at [1225, 549] on span "Received" at bounding box center [1226, 555] width 41 height 12
click at [1209, 317] on span "Select" at bounding box center [1219, 327] width 46 height 20
click at [1223, 356] on span "Received" at bounding box center [1226, 362] width 41 height 12
click at [1206, 217] on span "Select" at bounding box center [1219, 222] width 46 height 20
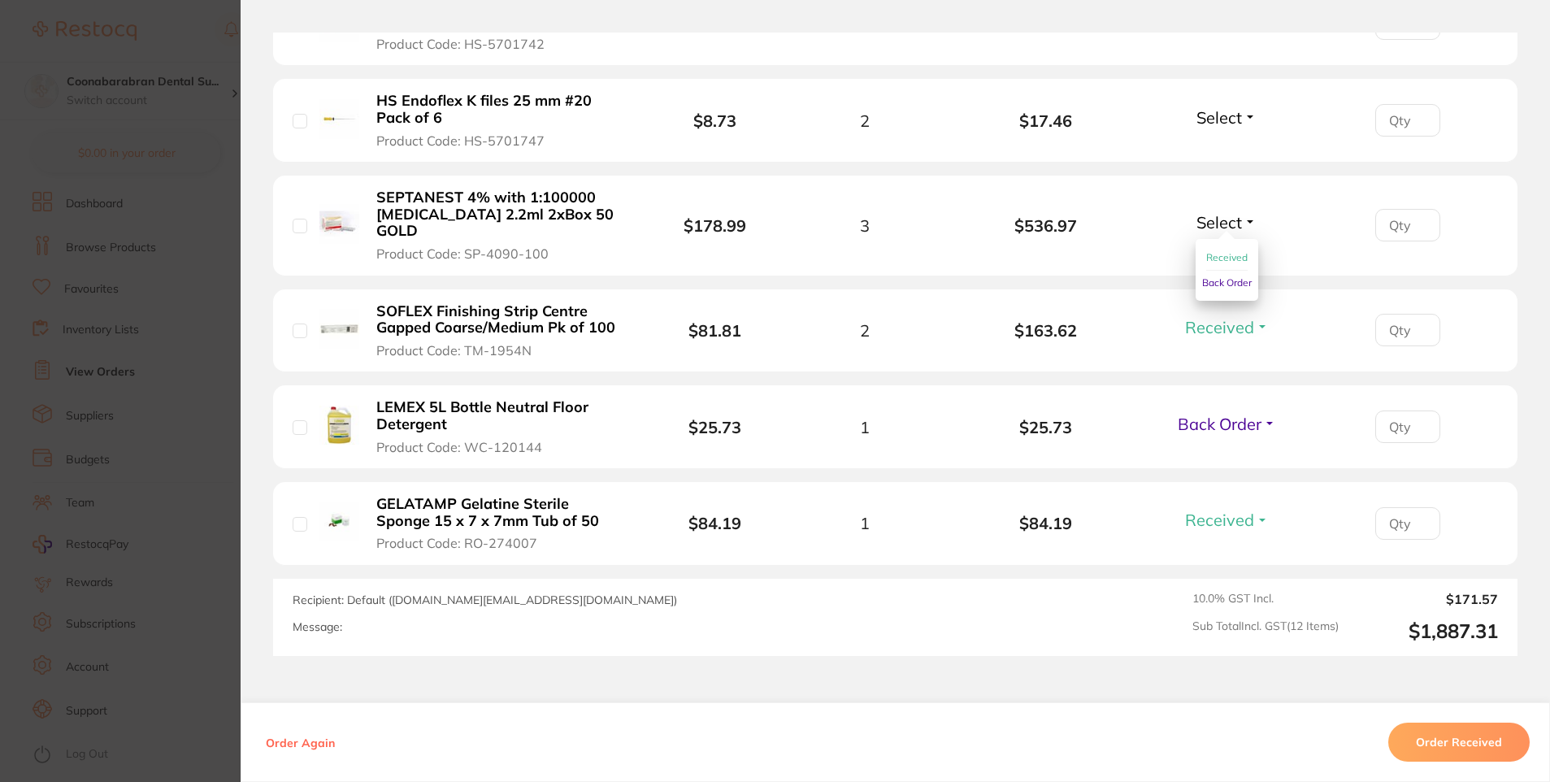
click at [1220, 251] on span "Received" at bounding box center [1226, 257] width 41 height 12
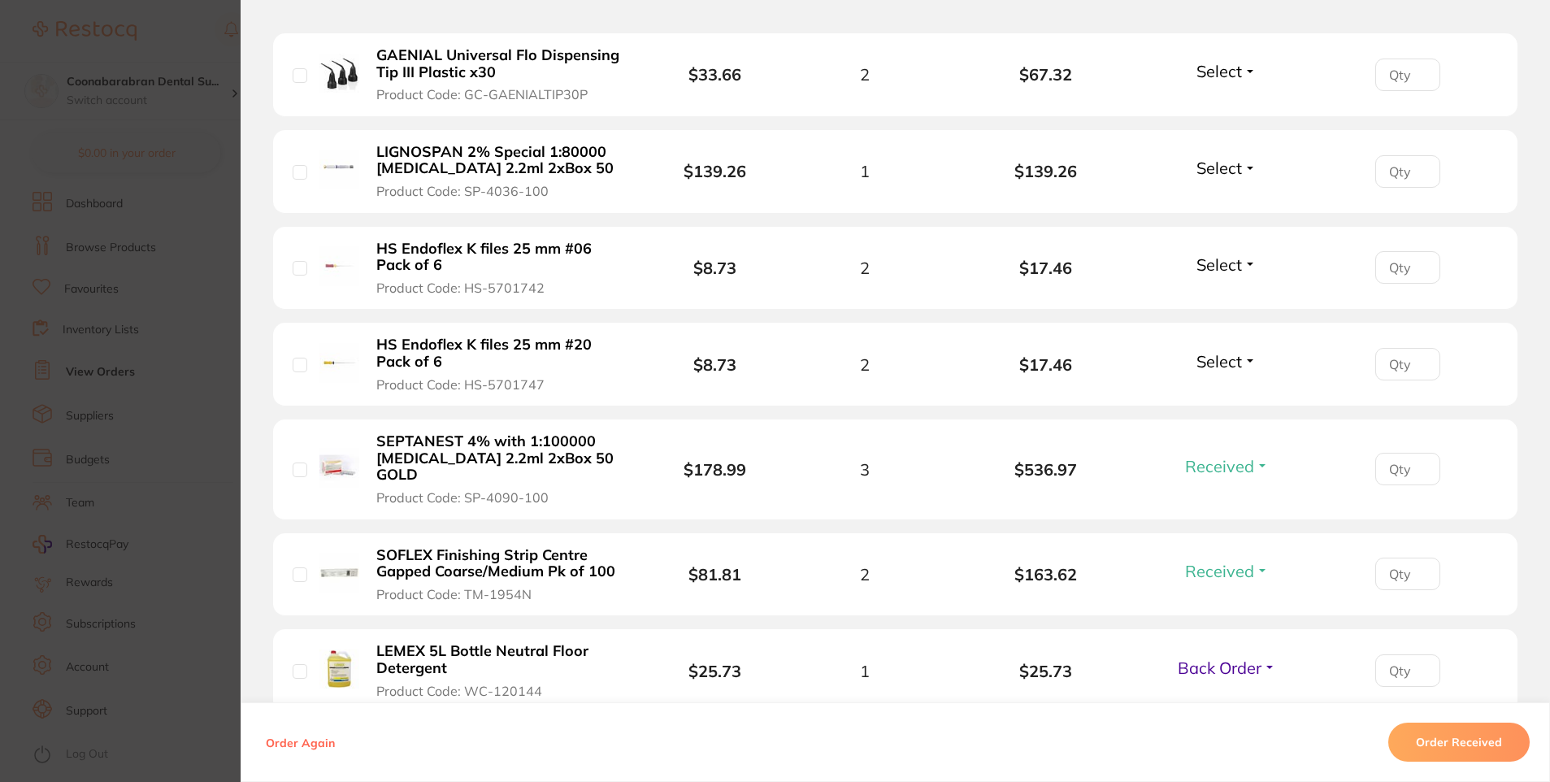
click at [1218, 365] on span "Select" at bounding box center [1219, 361] width 46 height 20
click at [1216, 397] on span "Received" at bounding box center [1226, 396] width 41 height 12
click at [1215, 271] on span "Select" at bounding box center [1219, 264] width 46 height 20
click at [1219, 300] on span "Received" at bounding box center [1226, 299] width 41 height 12
click at [1220, 163] on span "Select" at bounding box center [1219, 168] width 46 height 20
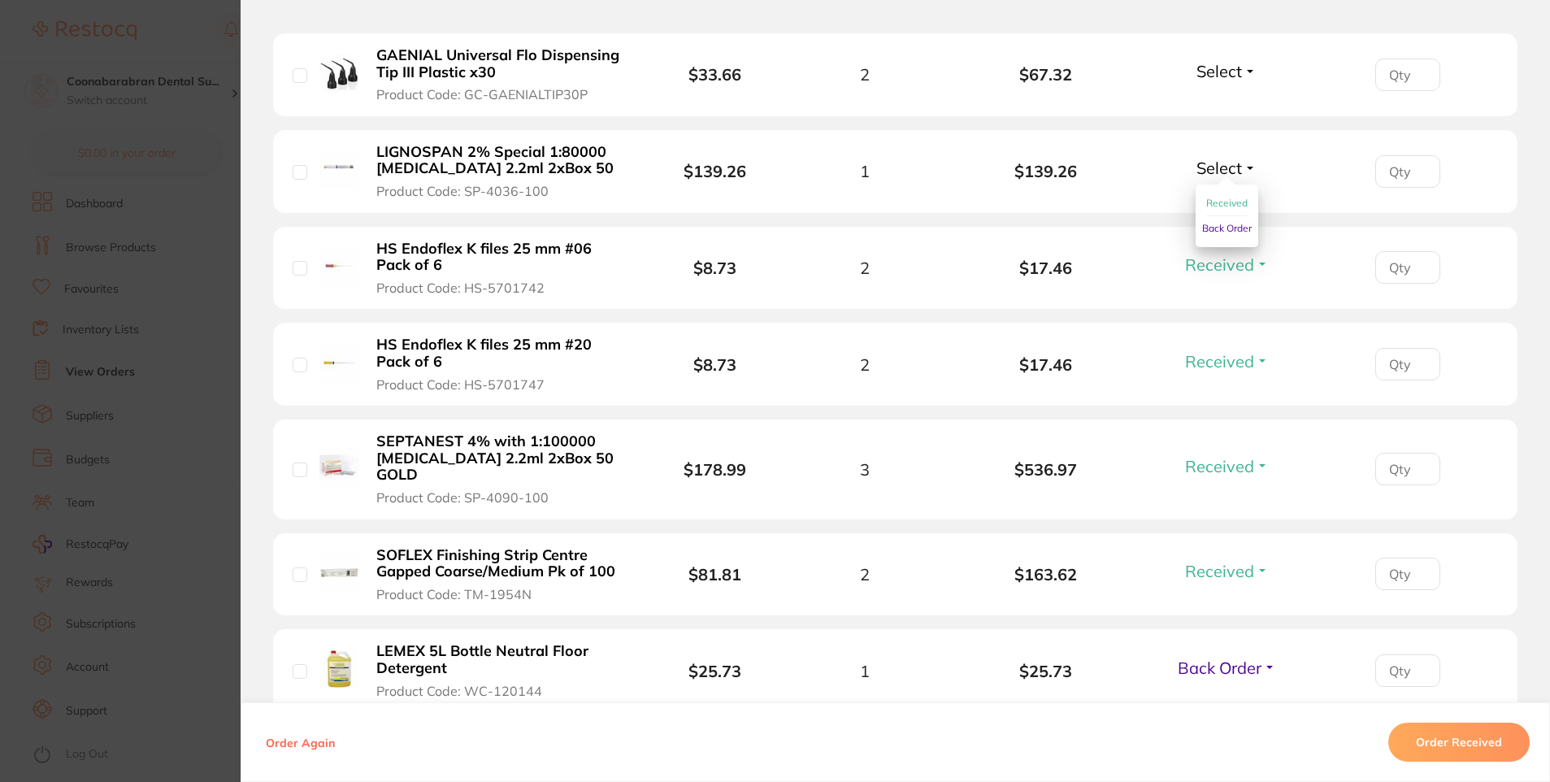
click at [1222, 198] on span "Received" at bounding box center [1226, 203] width 41 height 12
click at [1209, 72] on span "Select" at bounding box center [1219, 71] width 46 height 20
click at [1218, 101] on span "Received" at bounding box center [1226, 106] width 41 height 12
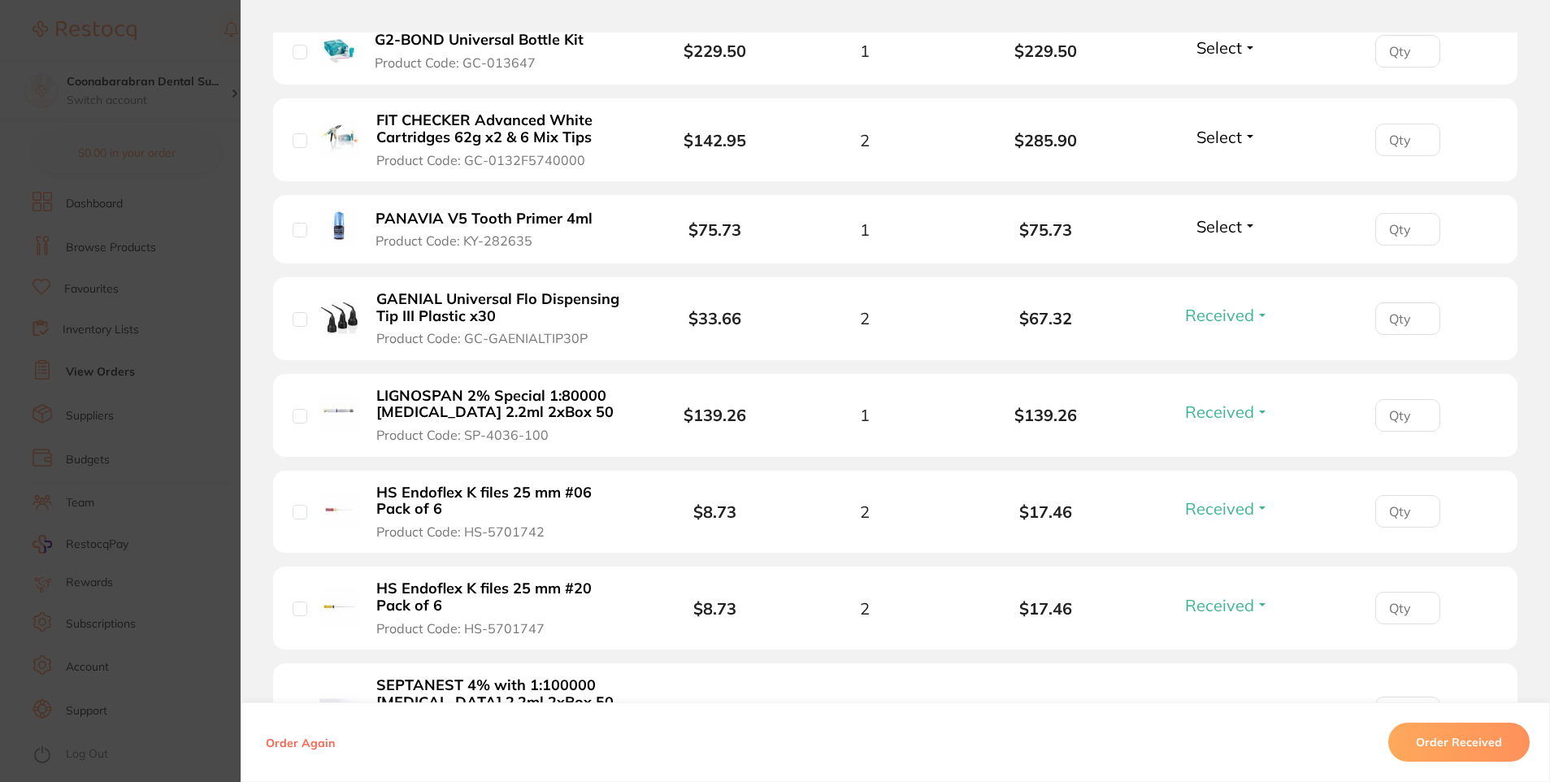
scroll to position [406, 0]
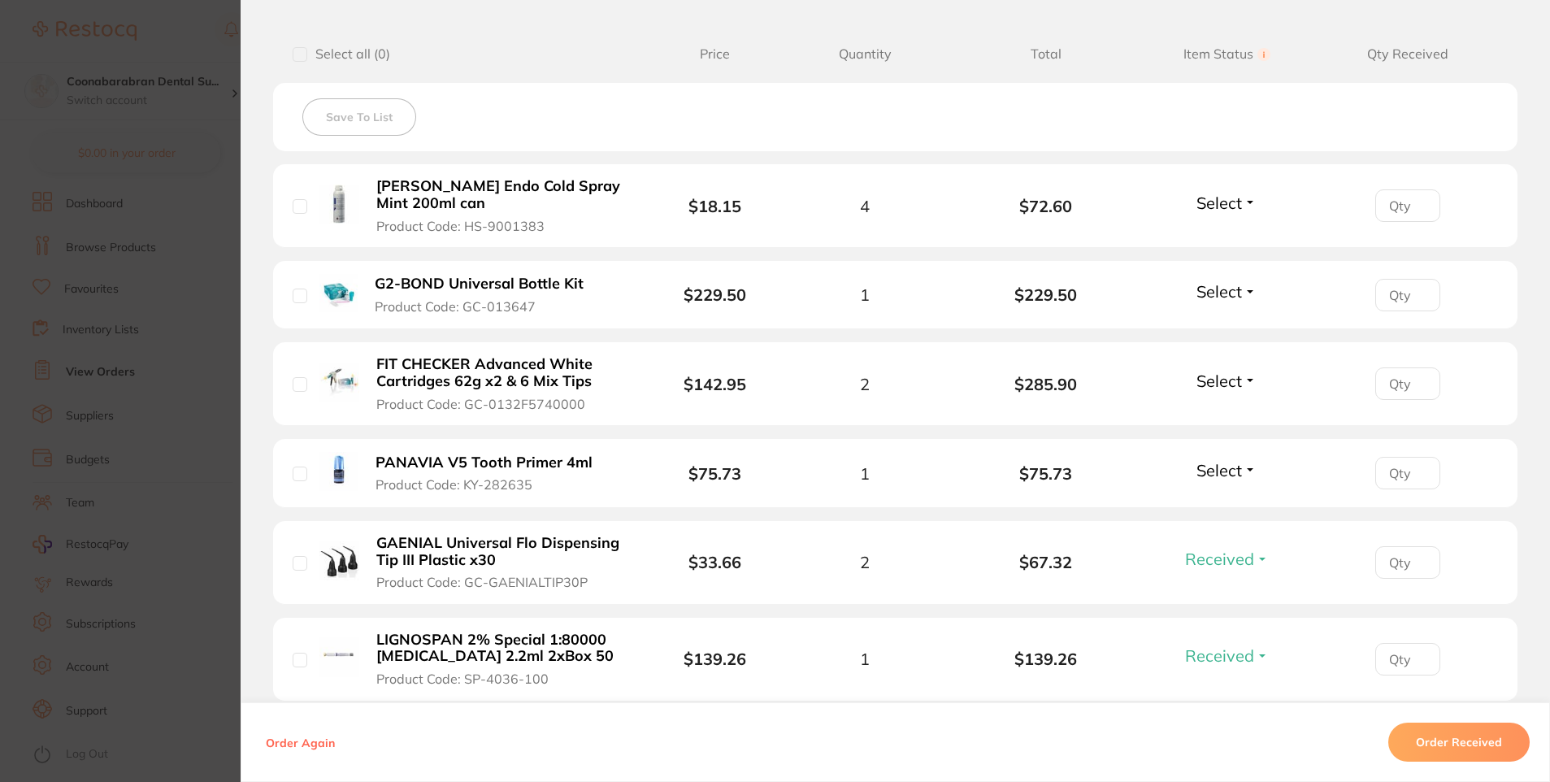
click at [1211, 209] on span "Select" at bounding box center [1219, 203] width 46 height 20
click at [1223, 236] on span "Received" at bounding box center [1226, 238] width 41 height 12
click at [1223, 297] on span "Select" at bounding box center [1219, 291] width 46 height 20
click at [1223, 321] on span "Received" at bounding box center [1226, 326] width 41 height 12
click at [1221, 376] on span "Select" at bounding box center [1219, 381] width 46 height 20
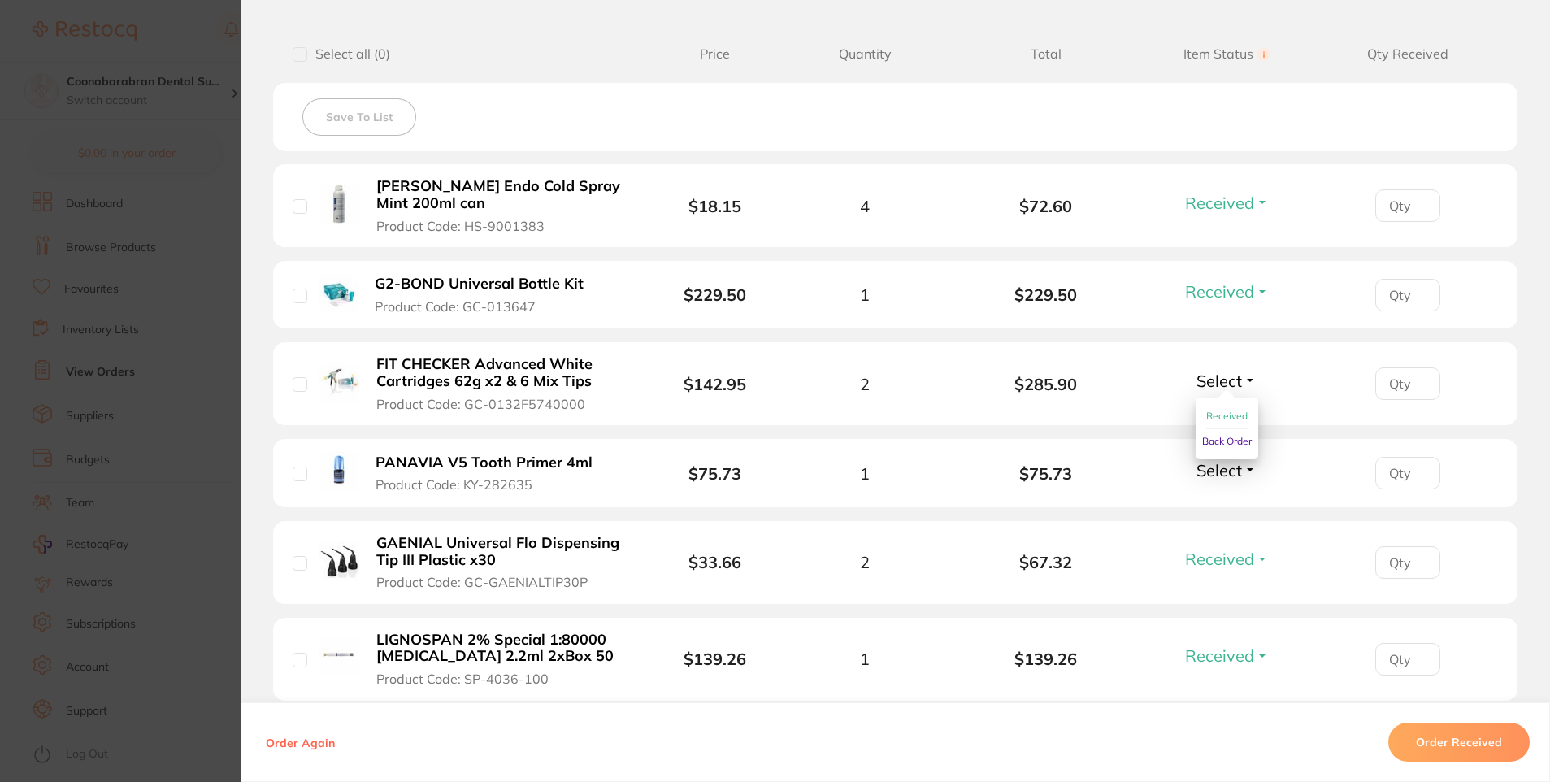
click at [1223, 410] on span "Received" at bounding box center [1226, 416] width 41 height 12
click at [1220, 465] on span "Select" at bounding box center [1219, 470] width 46 height 20
click at [1220, 474] on span "Select" at bounding box center [1219, 470] width 46 height 20
click at [1228, 503] on span "Received" at bounding box center [1226, 505] width 41 height 12
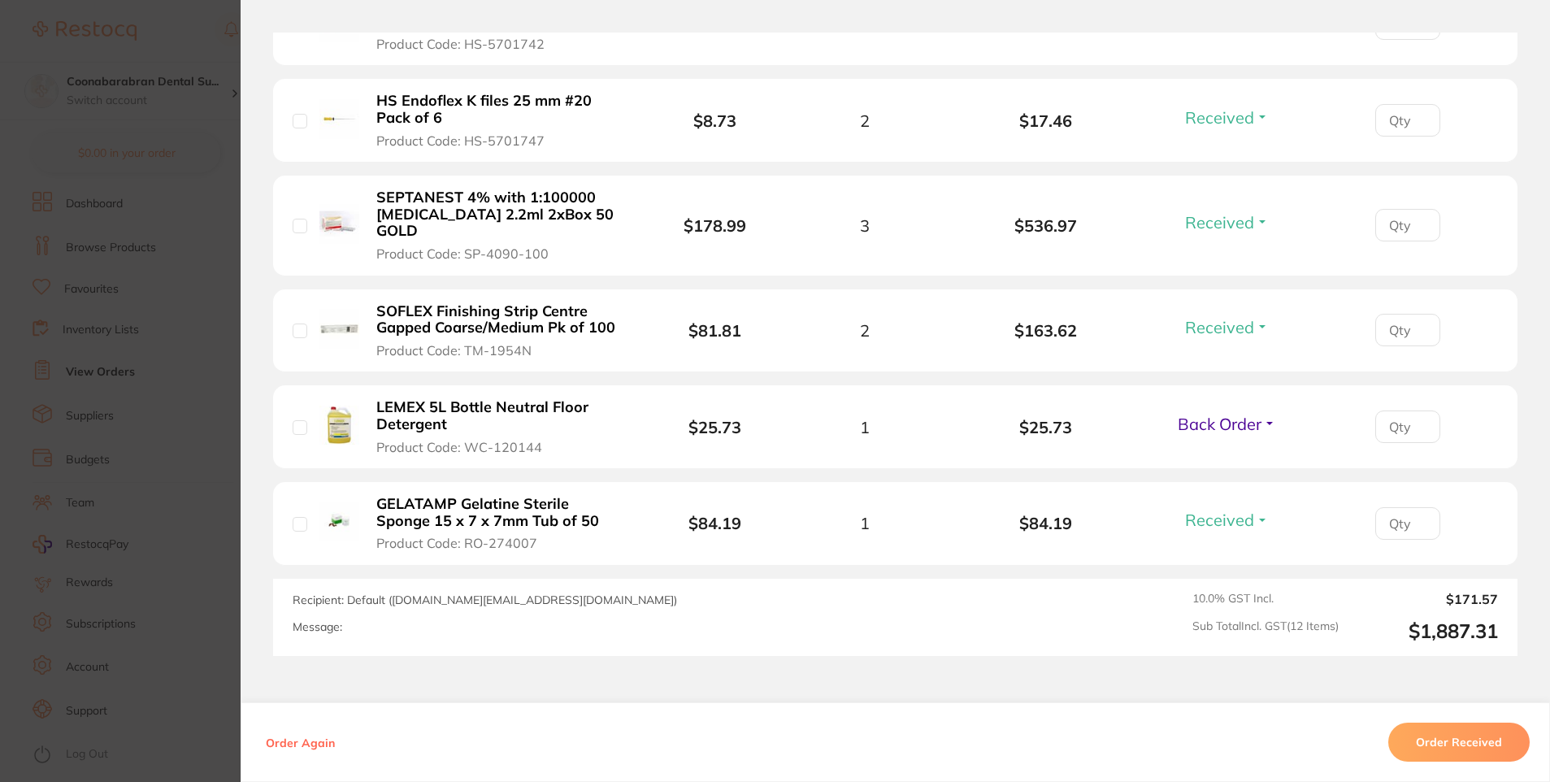
scroll to position [1219, 0]
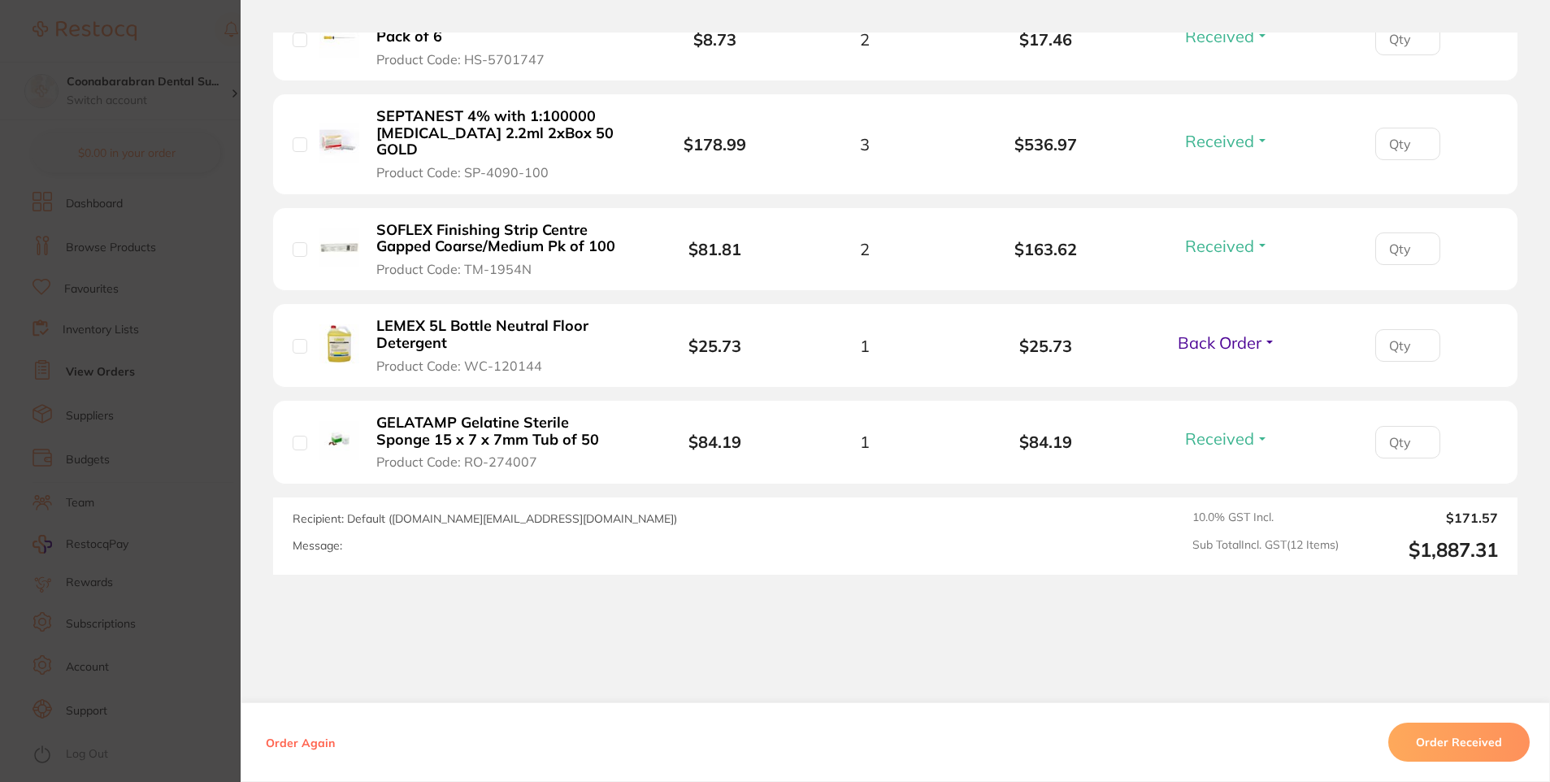
click at [1454, 746] on button "Order Received" at bounding box center [1458, 742] width 141 height 39
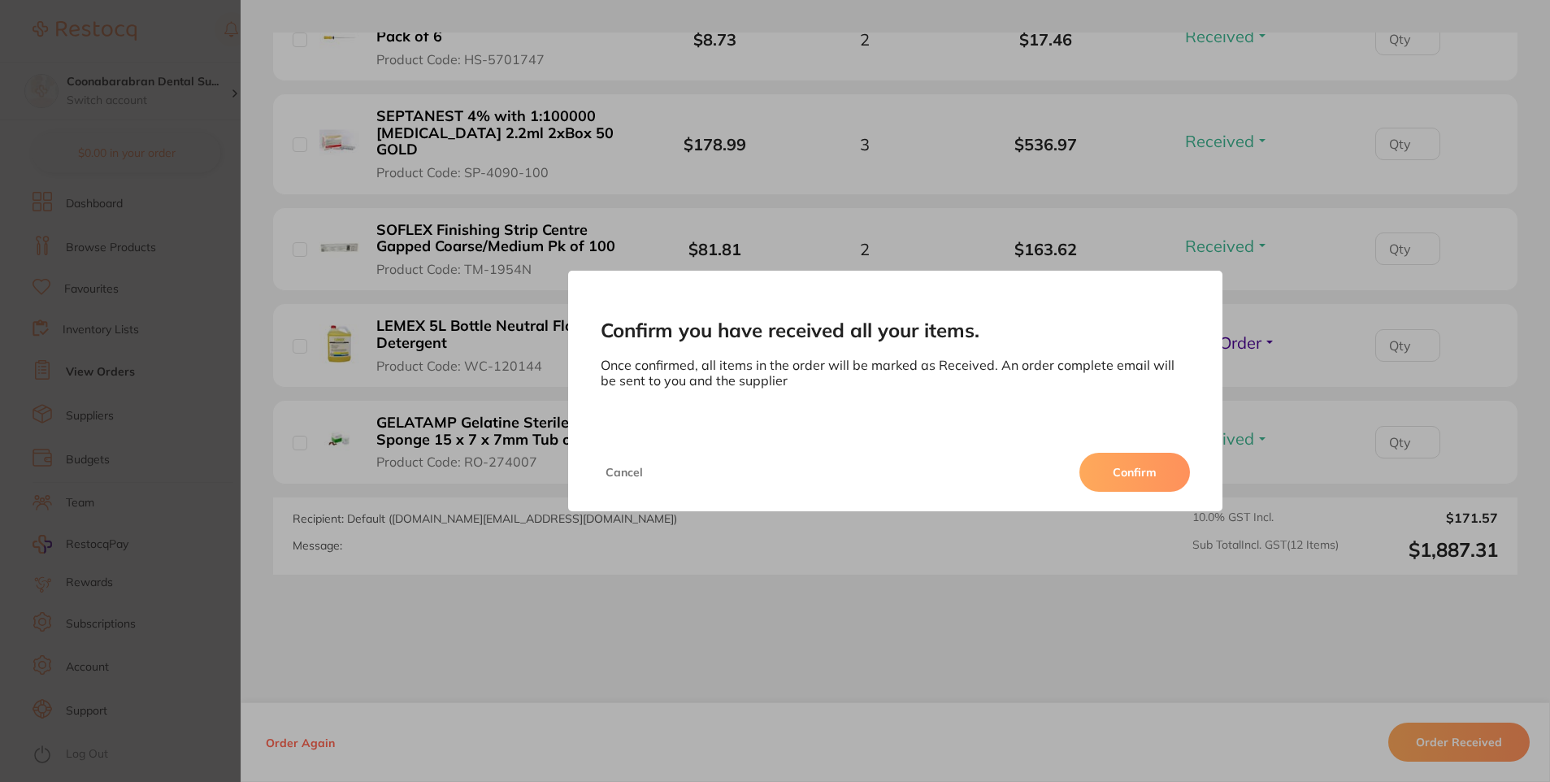
click at [1133, 471] on button "Confirm" at bounding box center [1134, 472] width 111 height 39
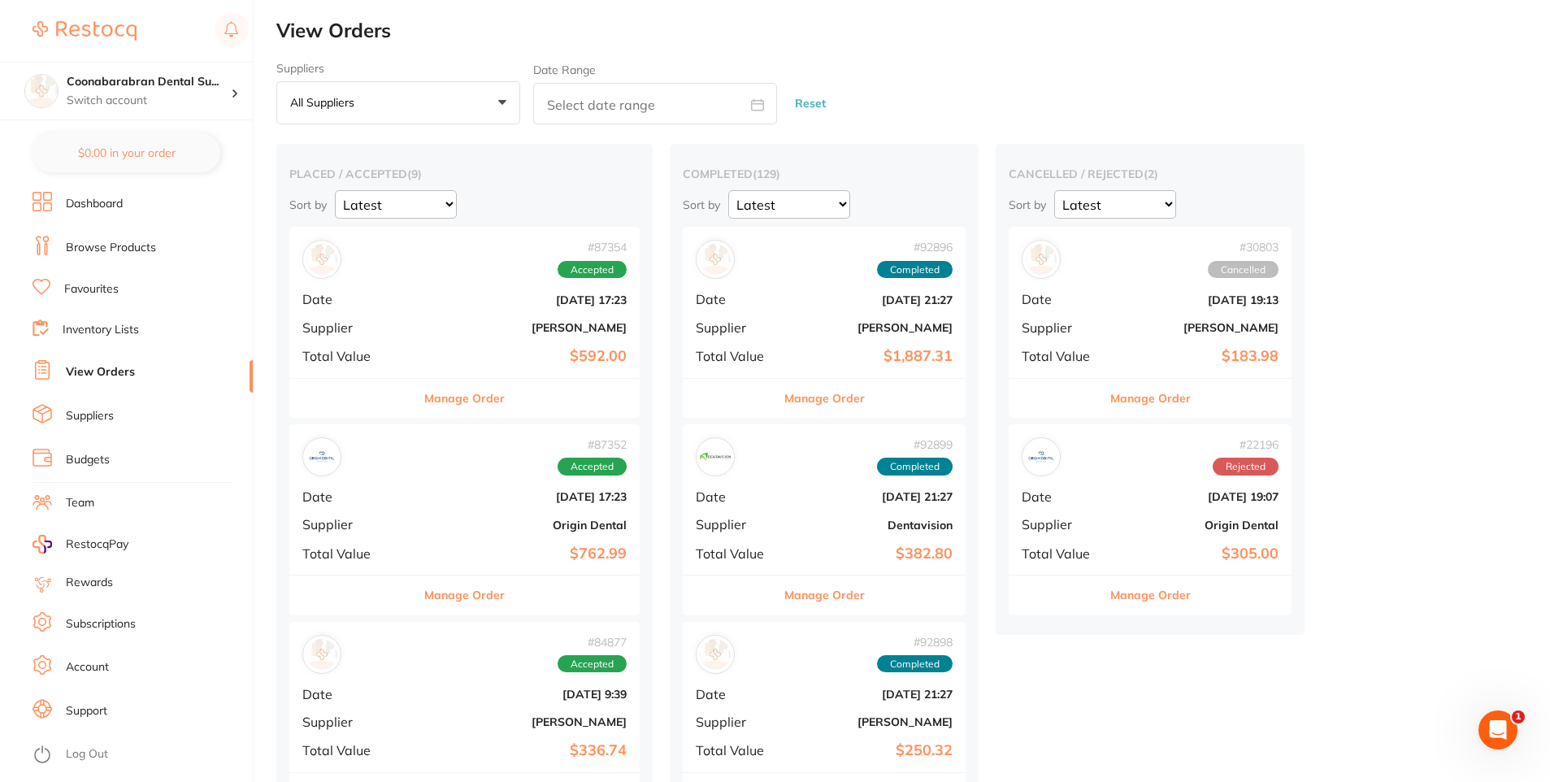
click at [459, 398] on button "Manage Order" at bounding box center [464, 398] width 80 height 39
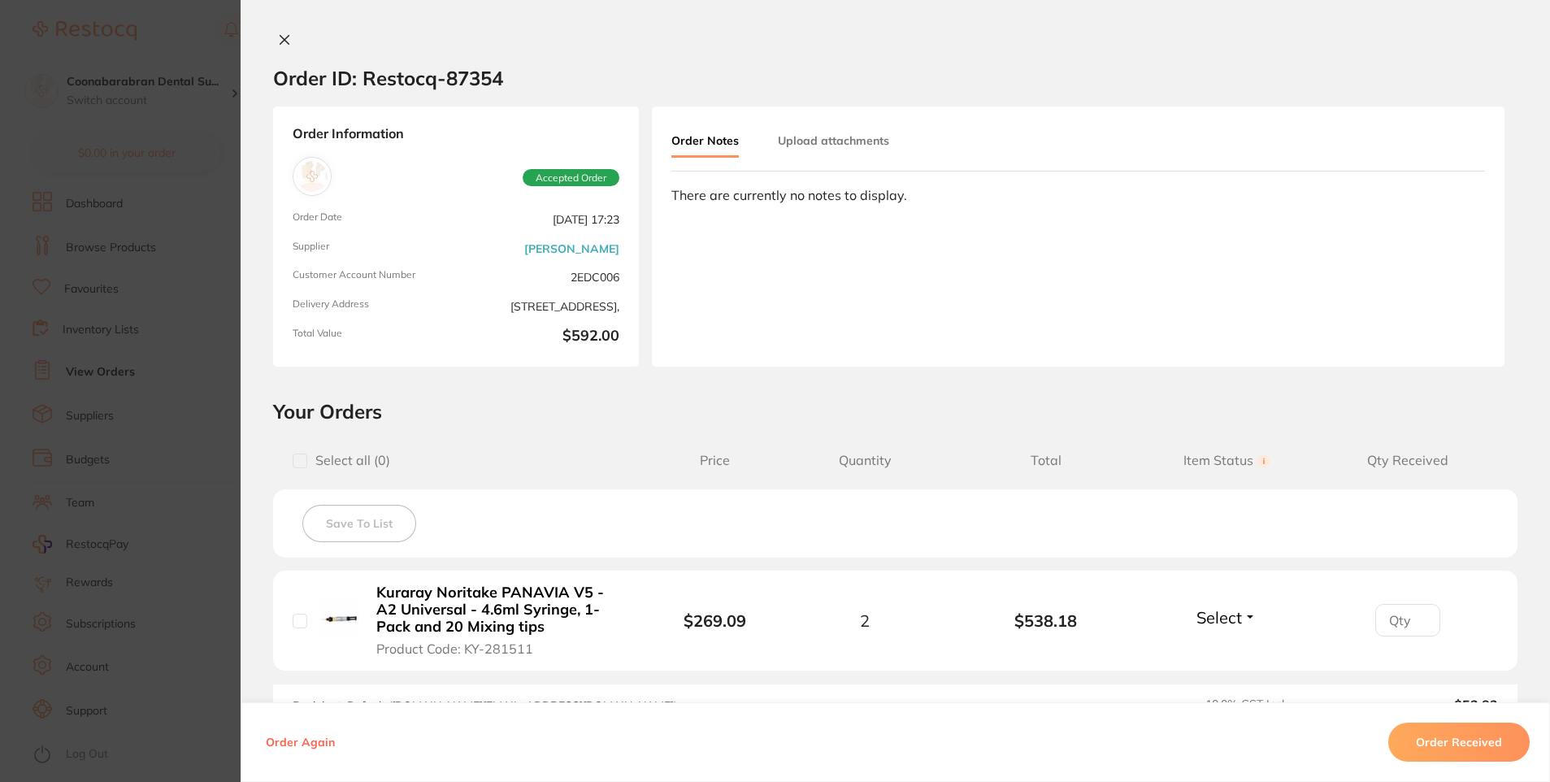
click at [281, 39] on icon at bounding box center [284, 40] width 9 height 9
